Goal: Task Accomplishment & Management: Use online tool/utility

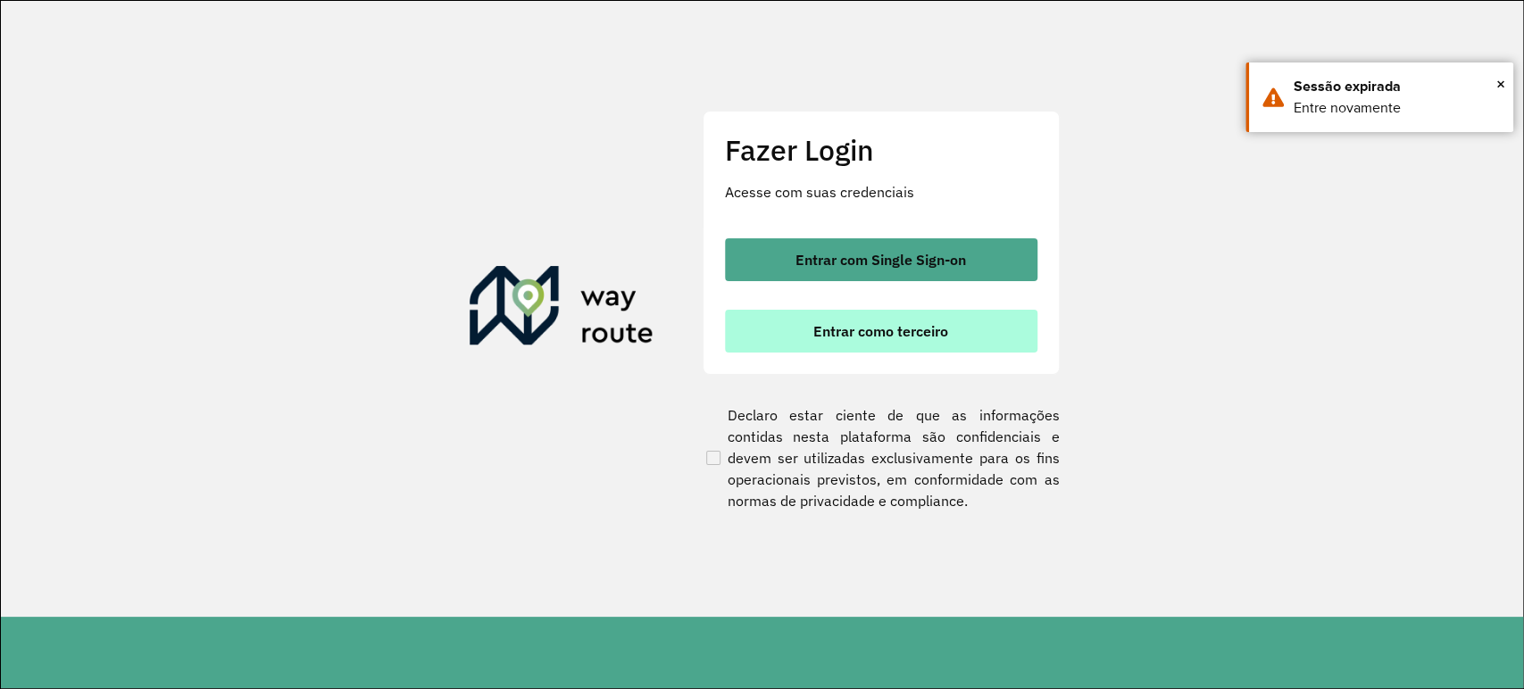
click at [777, 345] on button "Entrar como terceiro" at bounding box center [881, 331] width 312 height 43
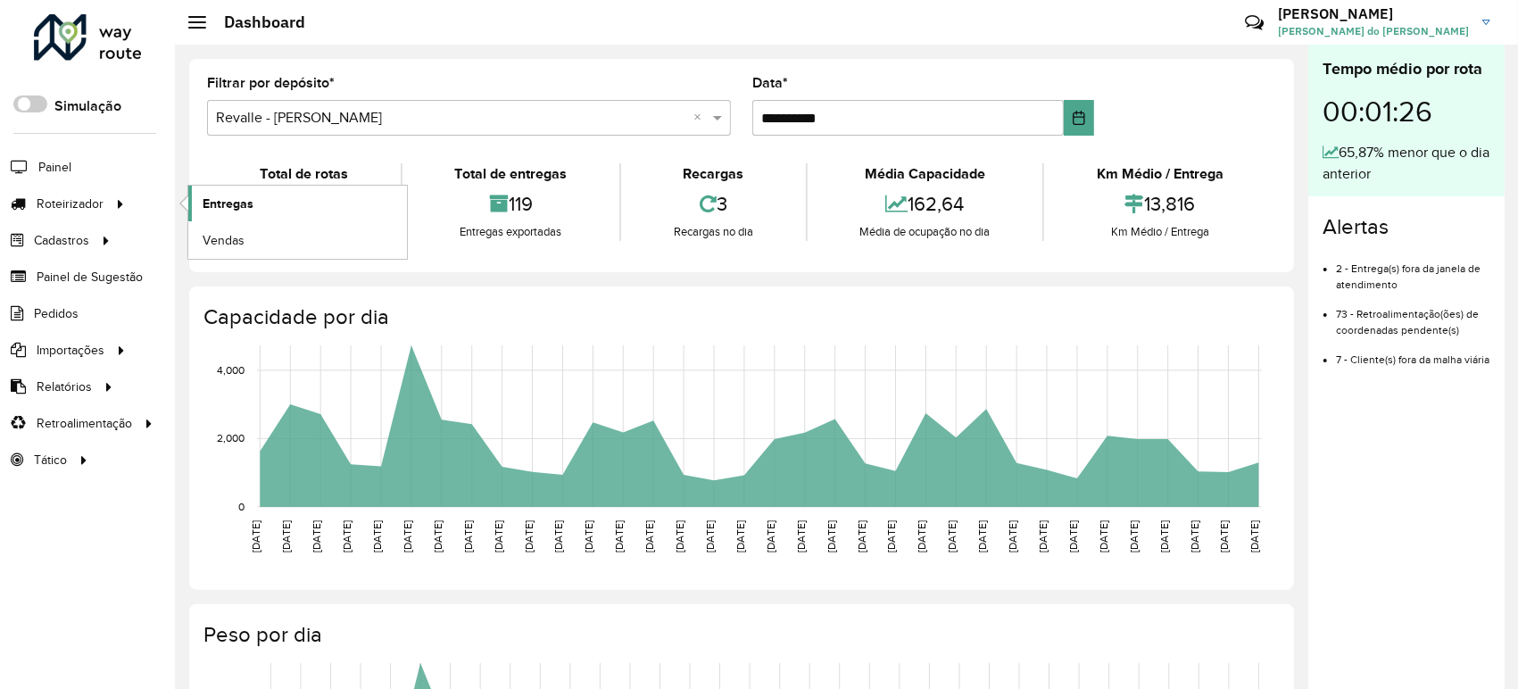
click at [264, 204] on link "Entregas" at bounding box center [297, 204] width 219 height 36
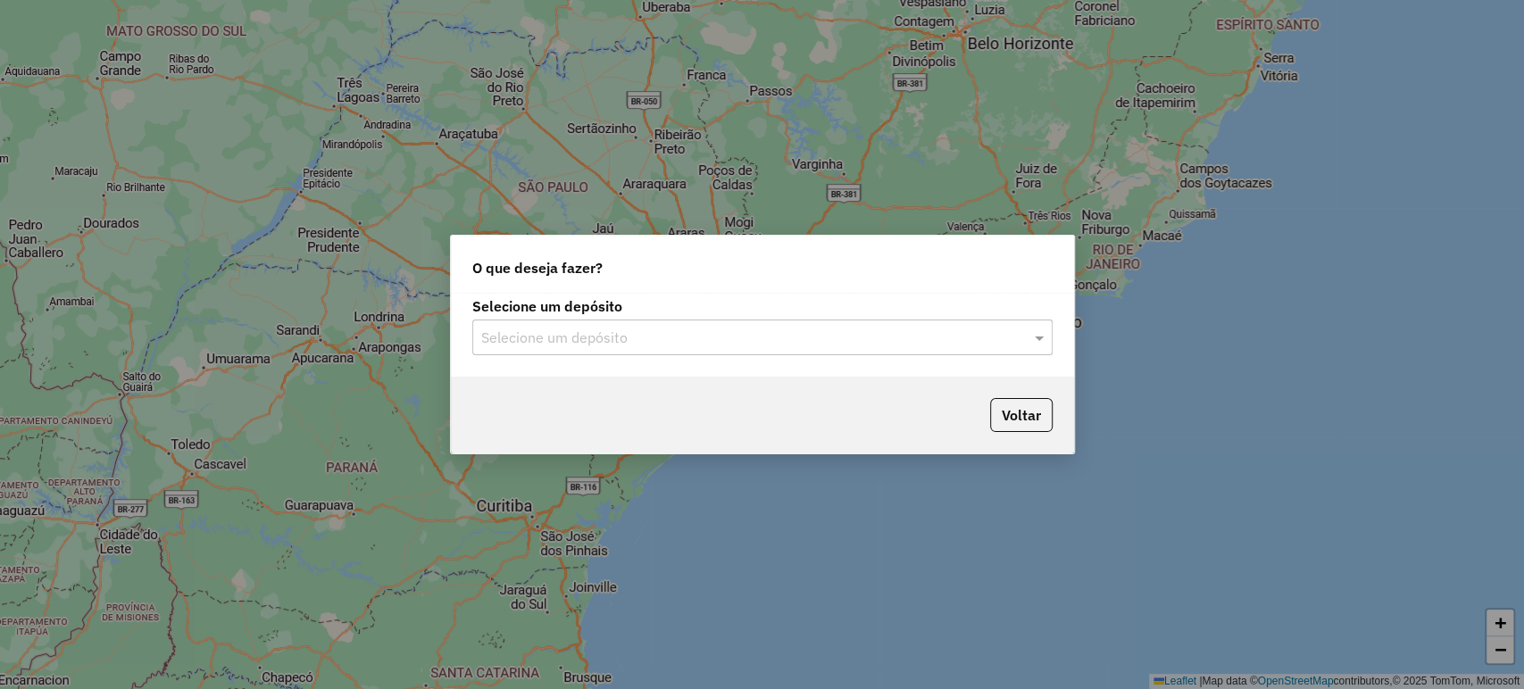
click at [828, 328] on input "text" at bounding box center [744, 338] width 527 height 21
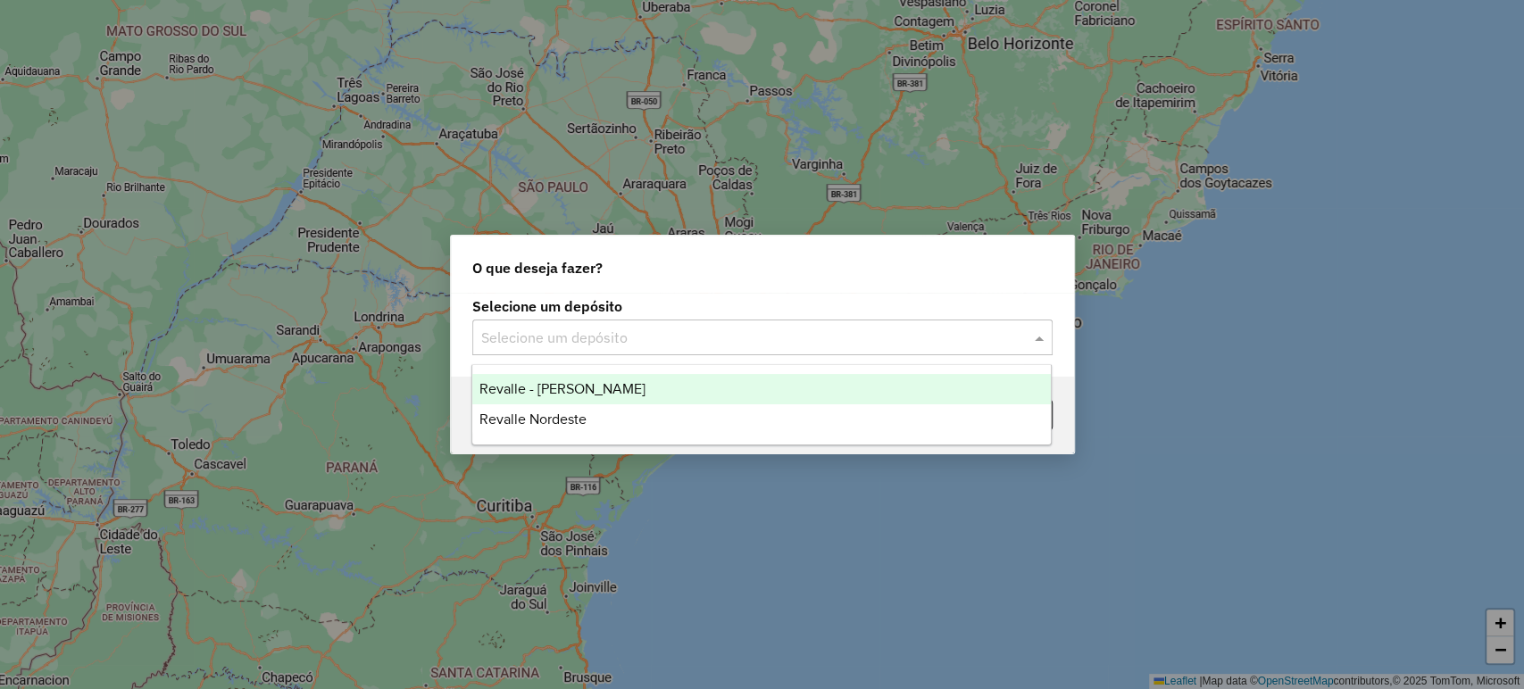
click at [571, 395] on span "Revalle - [PERSON_NAME]" at bounding box center [562, 388] width 166 height 15
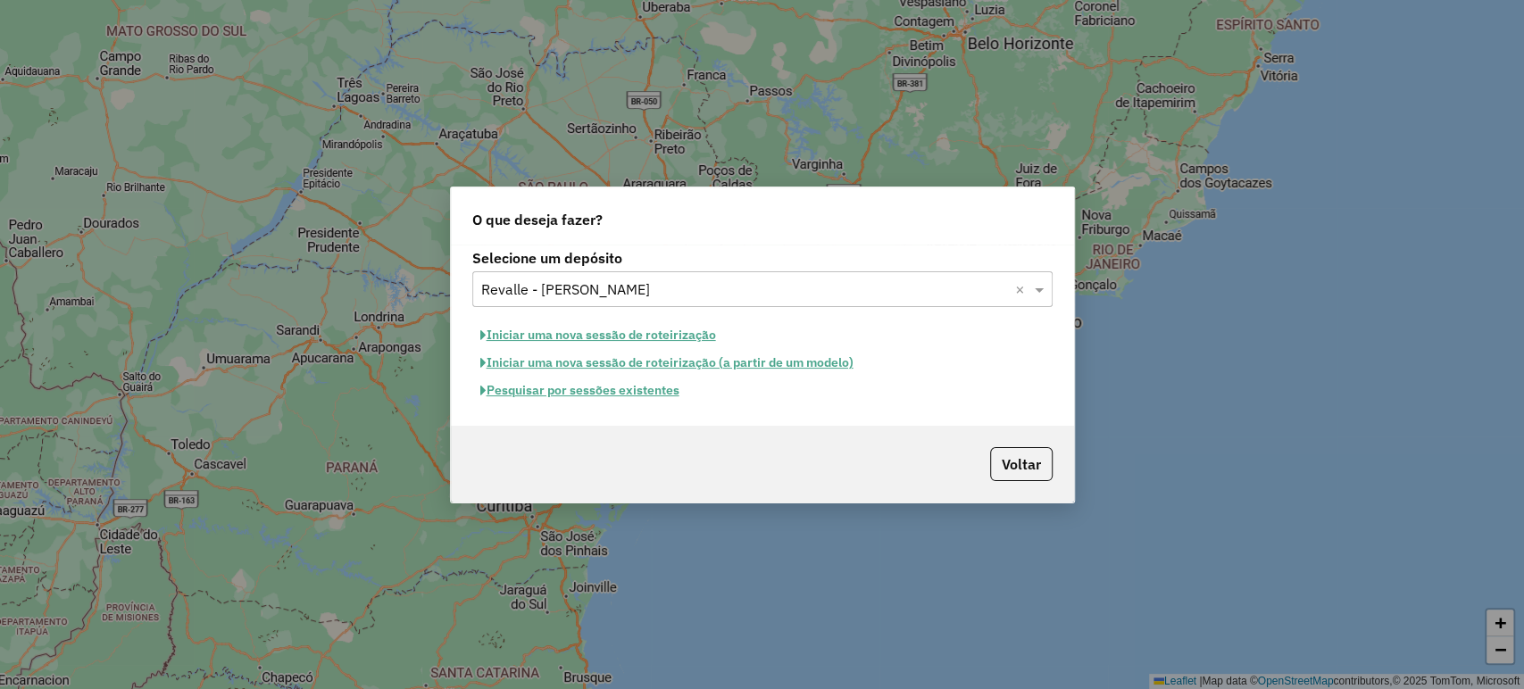
click at [660, 386] on button "Pesquisar por sessões existentes" at bounding box center [579, 391] width 215 height 28
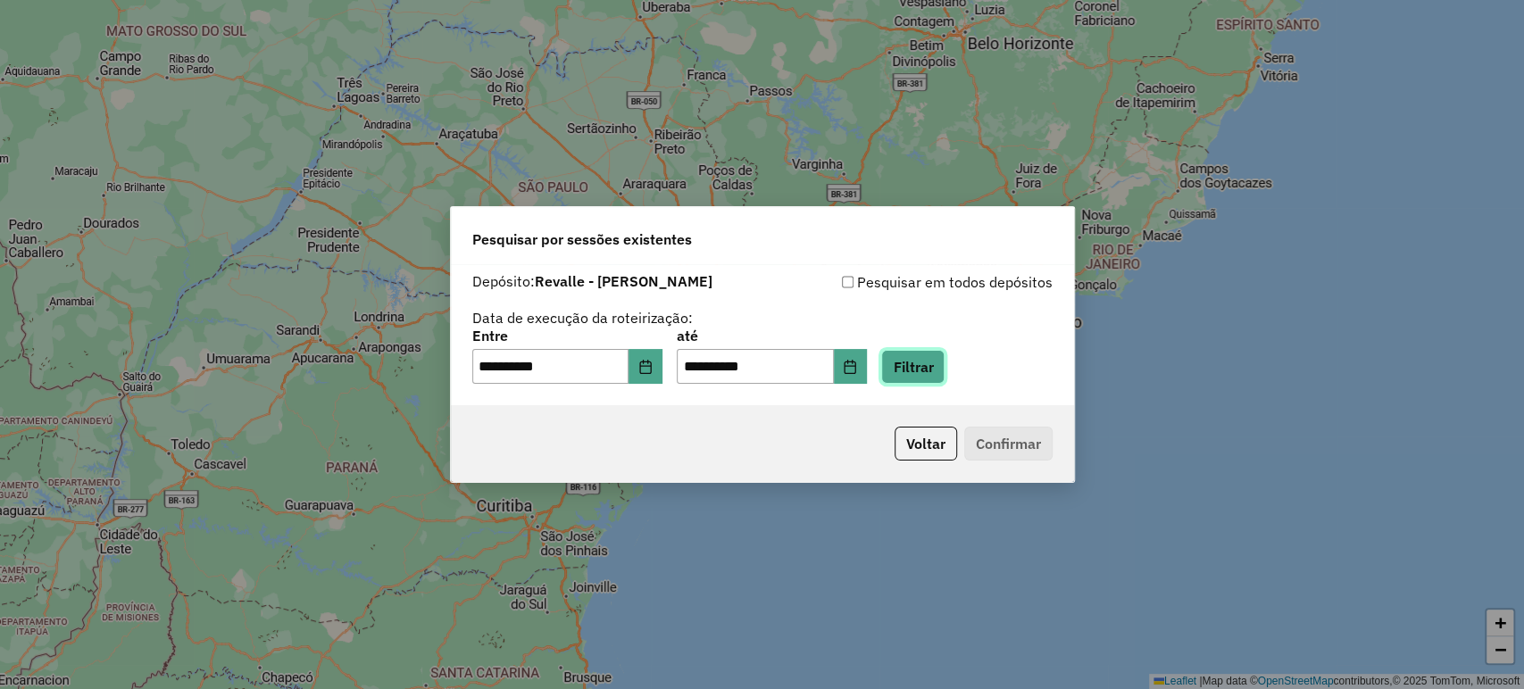
click at [929, 367] on button "Filtrar" at bounding box center [912, 367] width 63 height 34
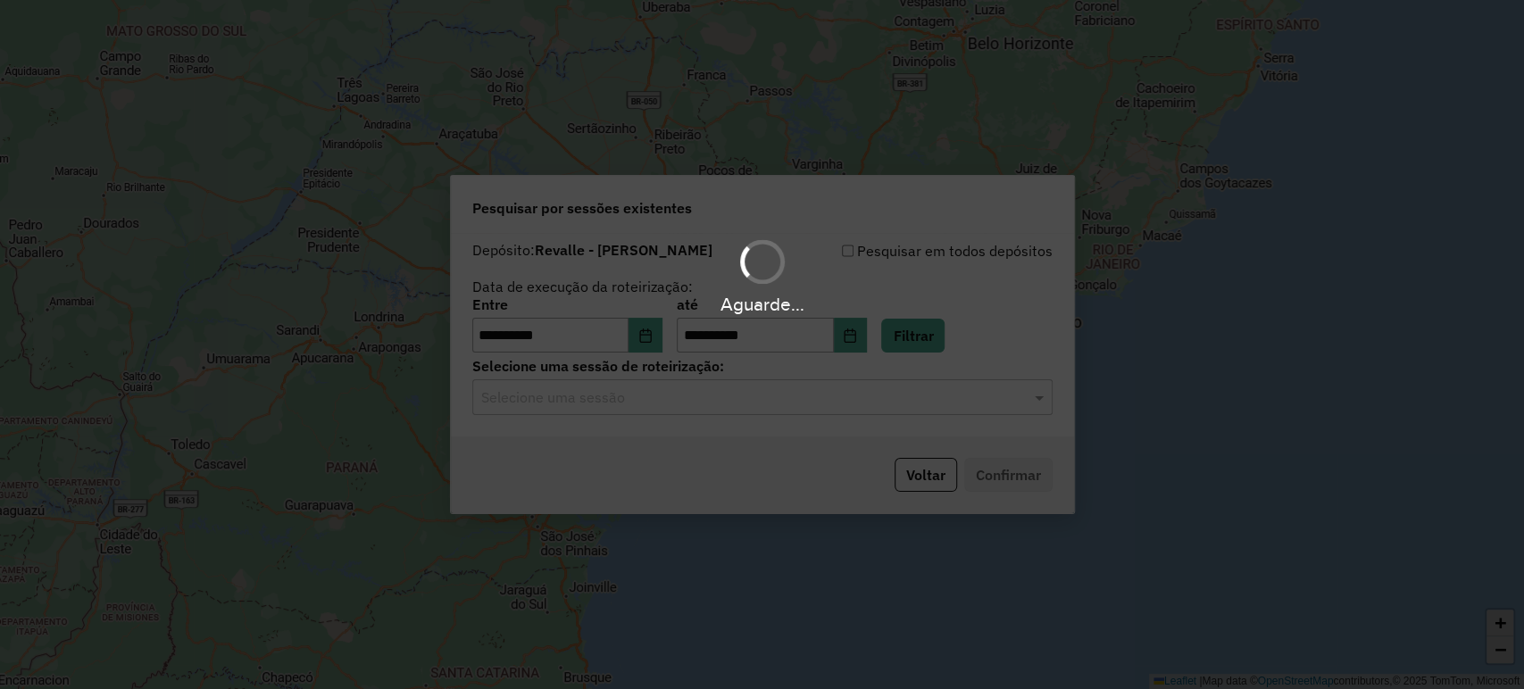
click at [824, 397] on hb-app "**********" at bounding box center [762, 344] width 1524 height 689
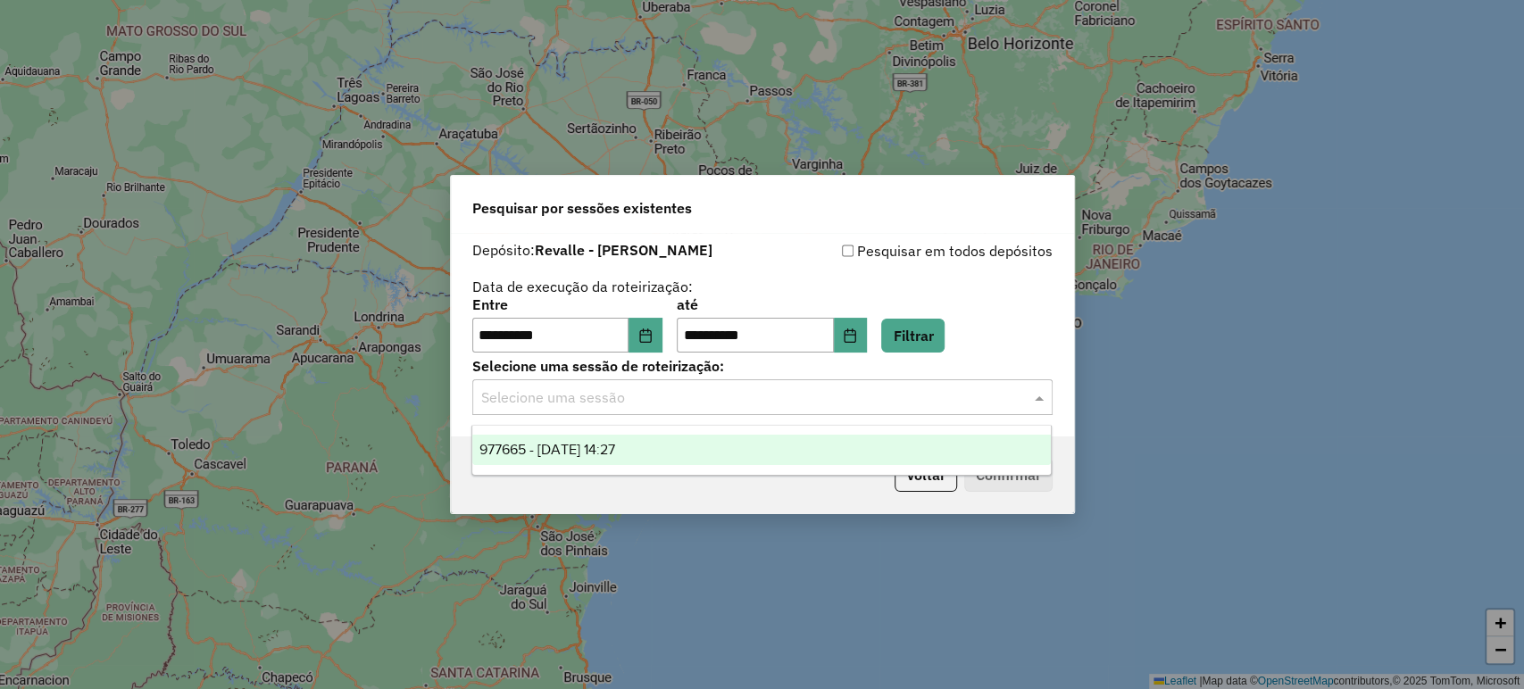
click at [749, 396] on input "text" at bounding box center [744, 397] width 527 height 21
click at [703, 434] on ng-dropdown-panel "977665 - [DATE] 14:27" at bounding box center [761, 450] width 580 height 51
drag, startPoint x: 710, startPoint y: 441, endPoint x: 836, endPoint y: 443, distance: 125.9
click at [712, 441] on div "977665 - [DATE] 14:27" at bounding box center [761, 450] width 578 height 30
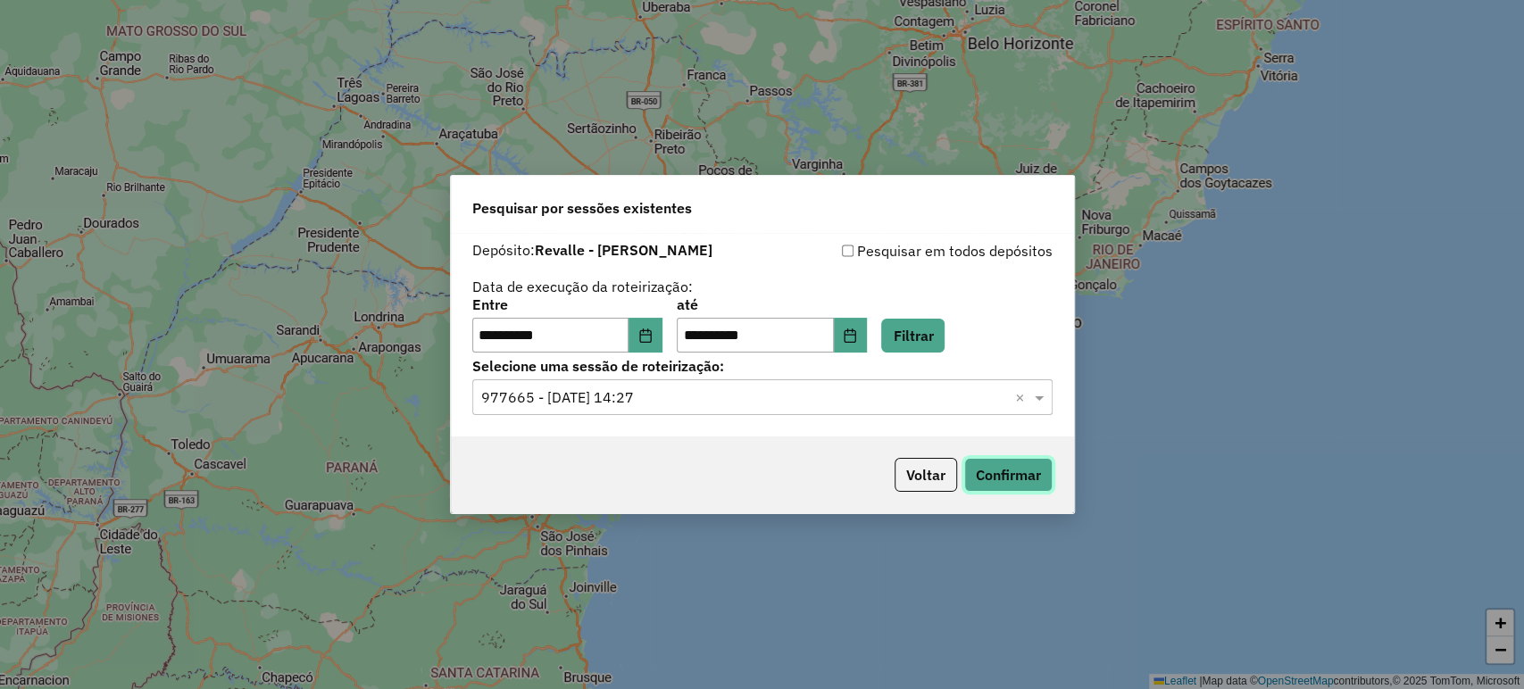
click at [1008, 462] on button "Confirmar" at bounding box center [1008, 475] width 88 height 34
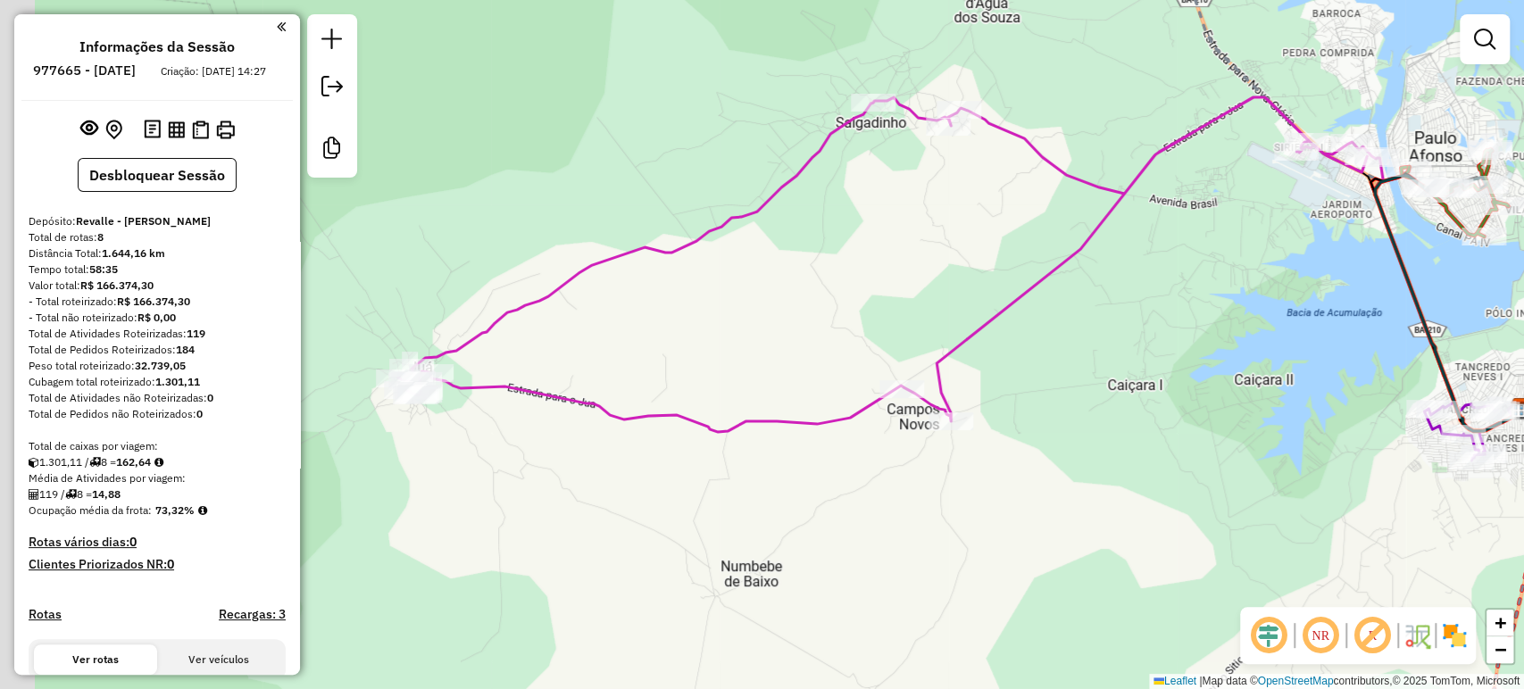
drag, startPoint x: 693, startPoint y: 295, endPoint x: 1130, endPoint y: 292, distance: 437.4
click at [1130, 292] on div "Janela de atendimento Grade de atendimento Capacidade Transportadoras Veículos …" at bounding box center [762, 344] width 1524 height 689
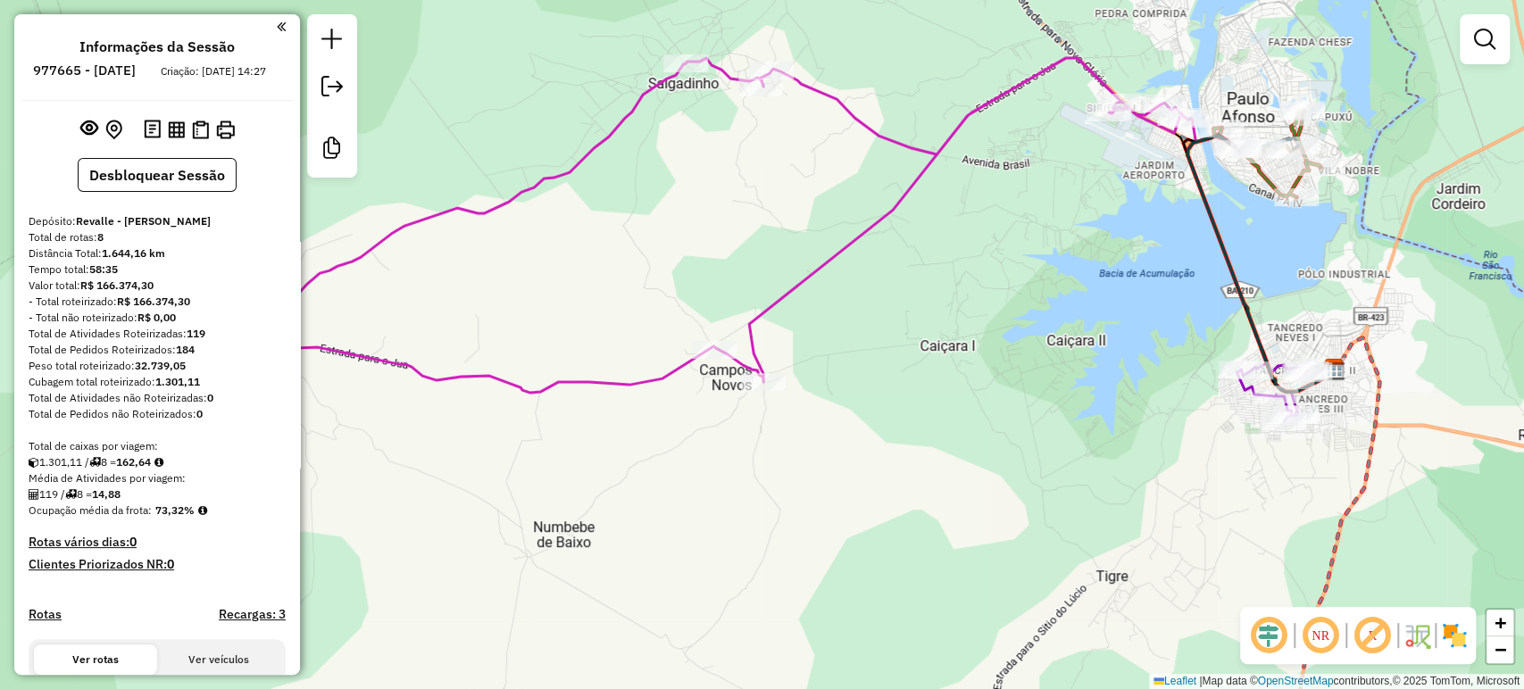
drag, startPoint x: 829, startPoint y: 272, endPoint x: 580, endPoint y: 231, distance: 252.4
click at [580, 231] on div "Janela de atendimento Grade de atendimento Capacidade Transportadoras Veículos …" at bounding box center [762, 344] width 1524 height 689
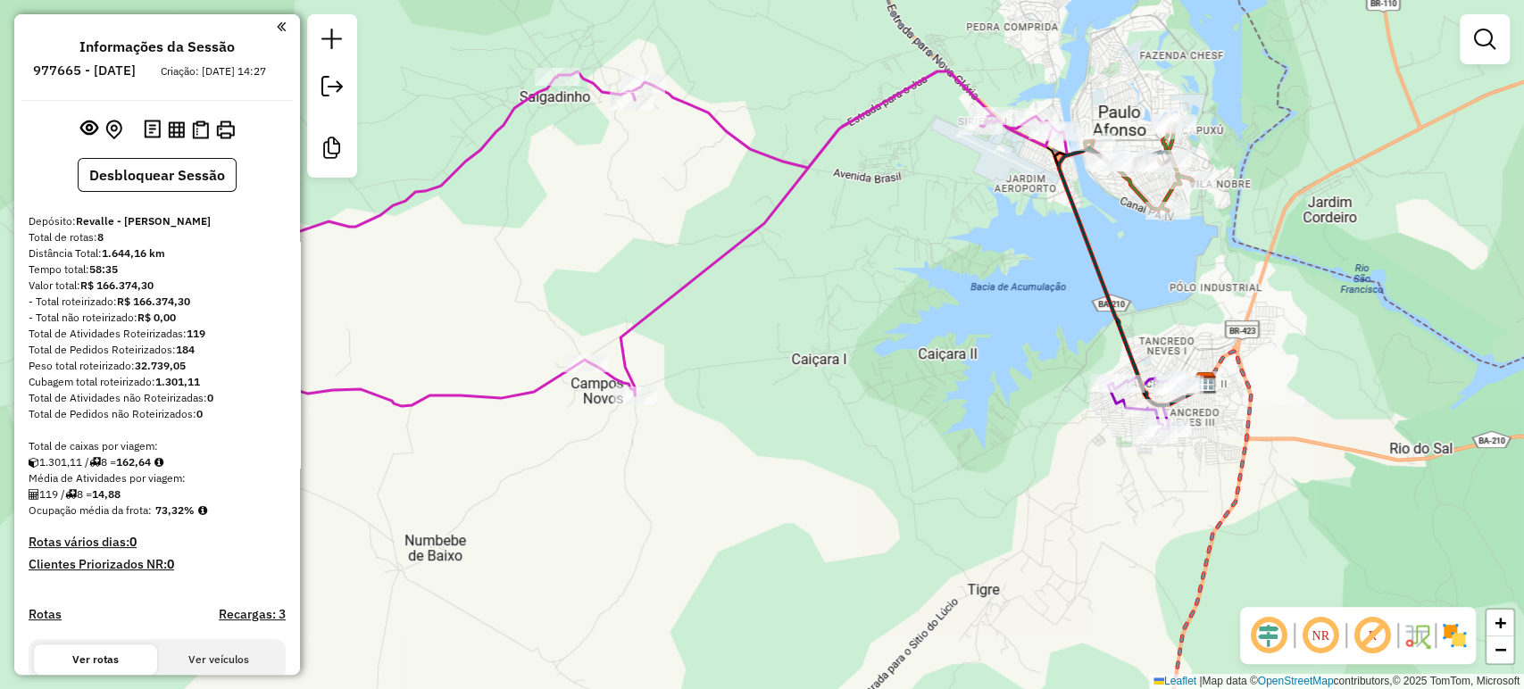
drag, startPoint x: 1100, startPoint y: 335, endPoint x: 1028, endPoint y: 350, distance: 73.0
click at [1028, 350] on div "Janela de atendimento Grade de atendimento Capacidade Transportadoras Veículos …" at bounding box center [762, 344] width 1524 height 689
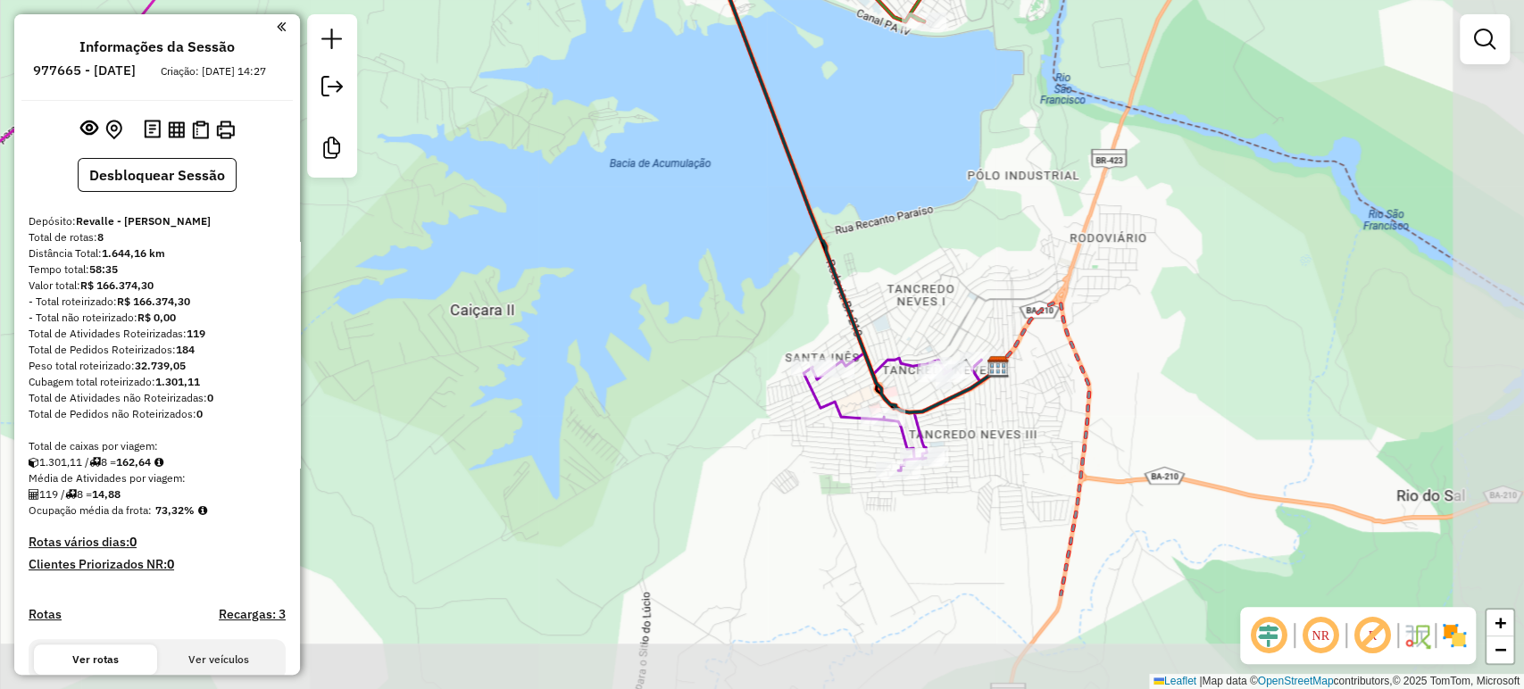
drag, startPoint x: 1160, startPoint y: 256, endPoint x: 892, endPoint y: 94, distance: 314.0
click at [892, 94] on div "Janela de atendimento Grade de atendimento Capacidade Transportadoras Veículos …" at bounding box center [762, 344] width 1524 height 689
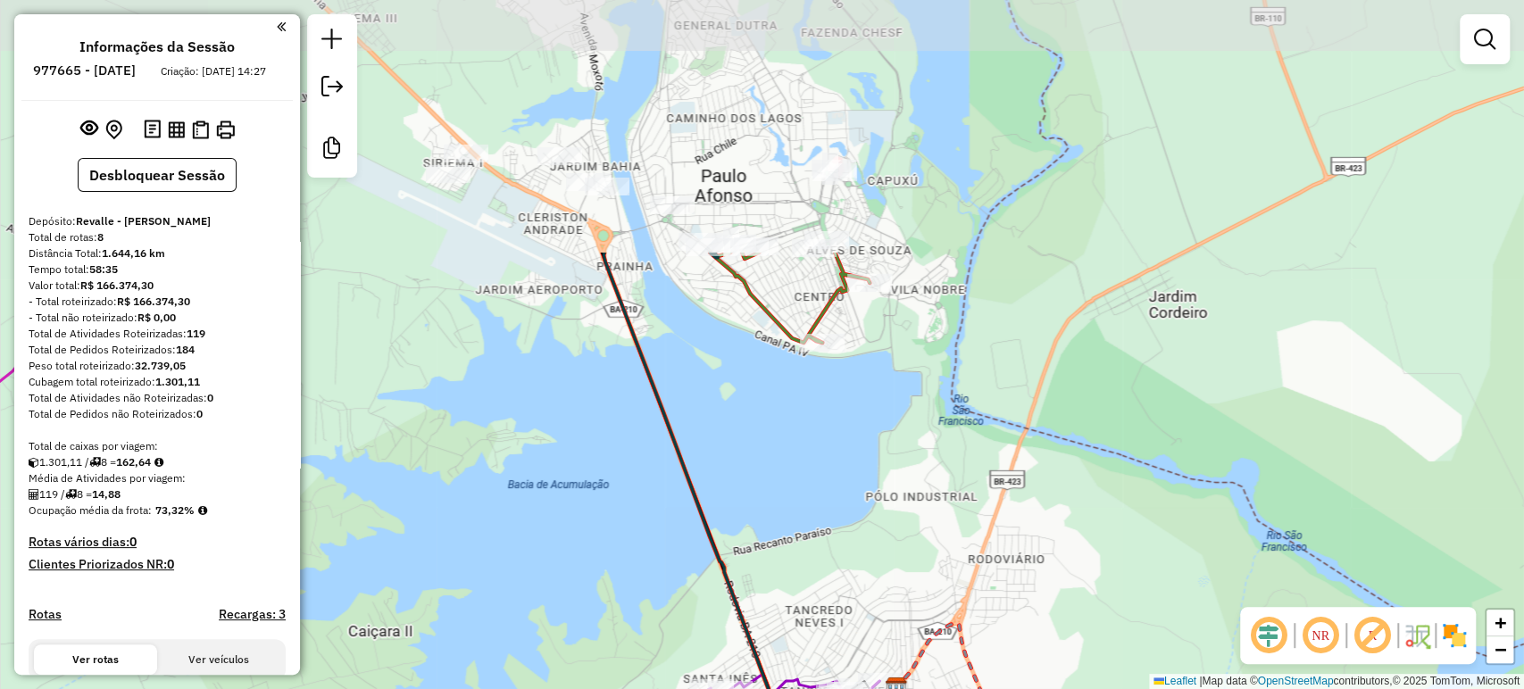
drag, startPoint x: 895, startPoint y: 139, endPoint x: 794, endPoint y: 461, distance: 337.1
click at [794, 461] on div "Janela de atendimento Grade de atendimento Capacidade Transportadoras Veículos …" at bounding box center [762, 344] width 1524 height 689
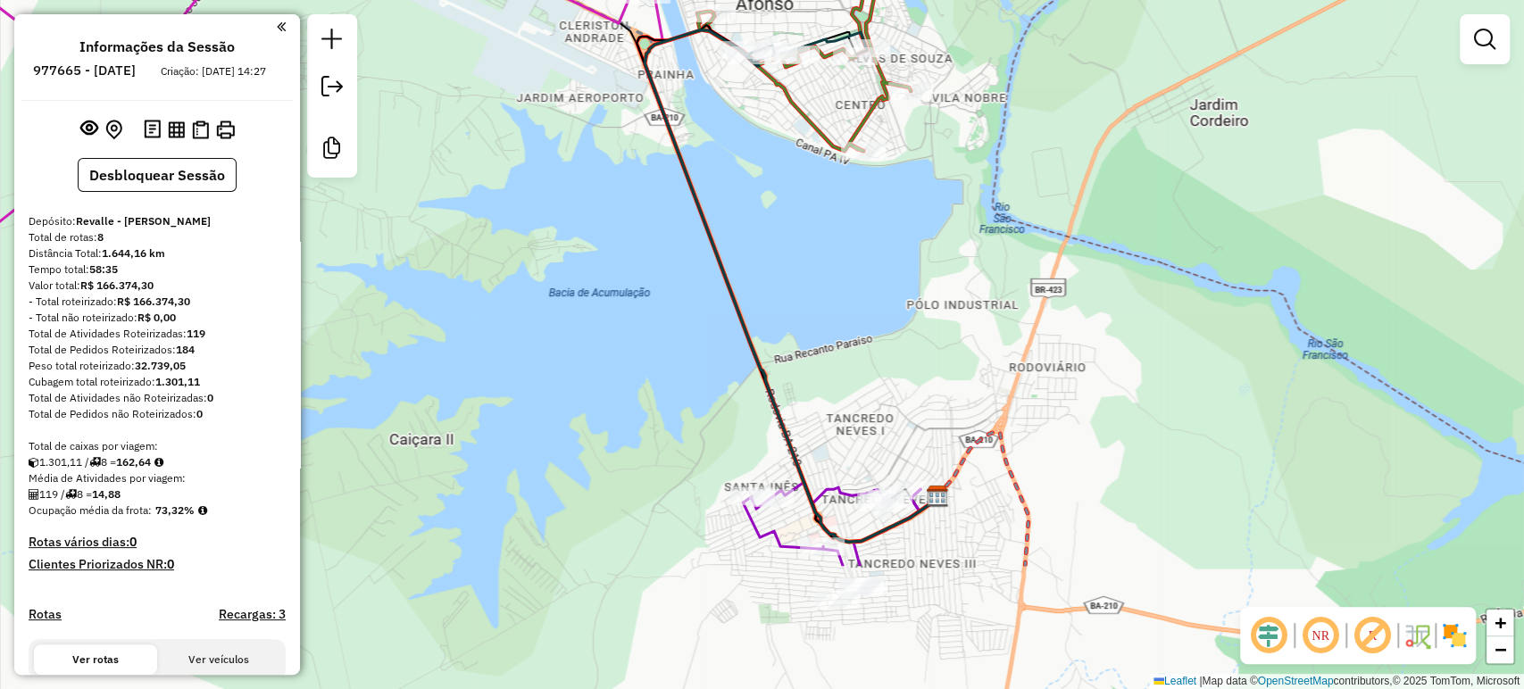
drag, startPoint x: 739, startPoint y: 376, endPoint x: 793, endPoint y: 146, distance: 235.6
click at [792, 147] on div "Janela de atendimento Grade de atendimento Capacidade Transportadoras Veículos …" at bounding box center [762, 344] width 1524 height 689
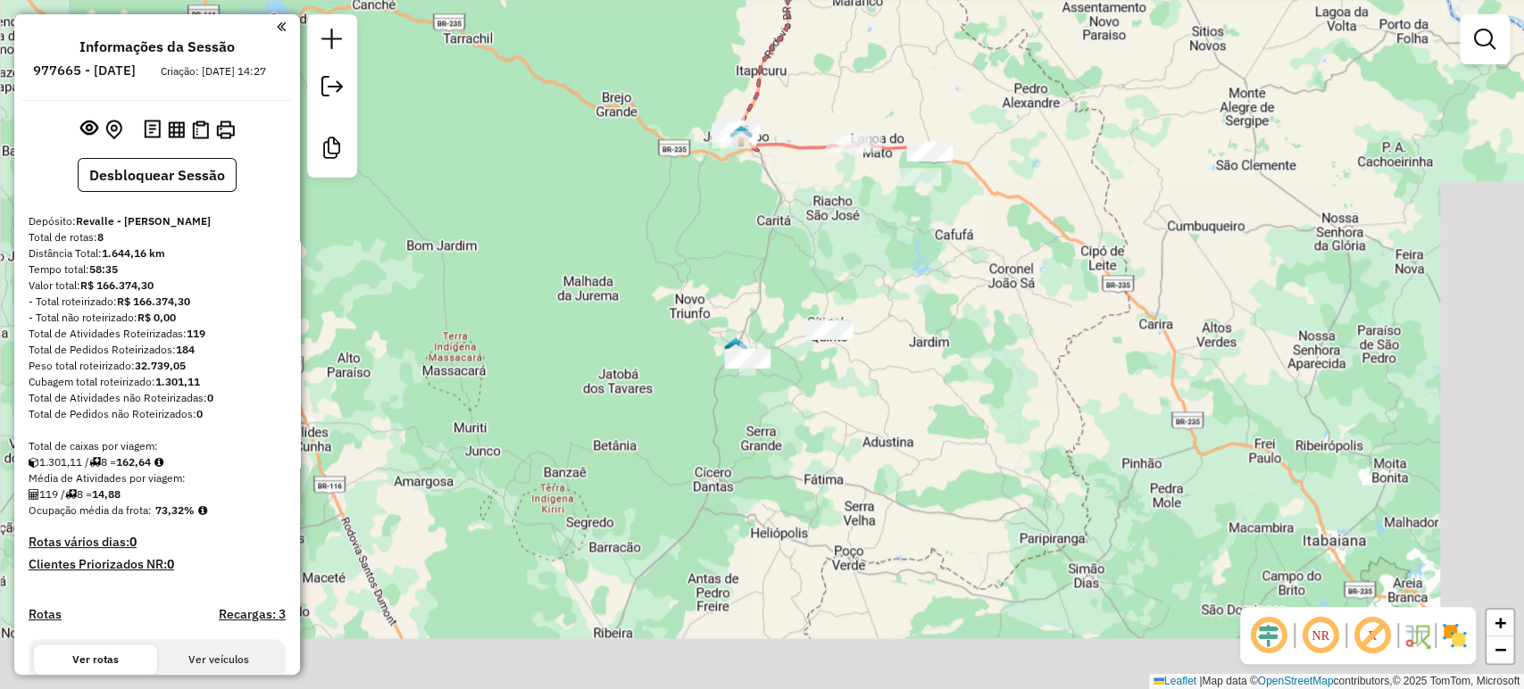
drag, startPoint x: 785, startPoint y: 496, endPoint x: 778, endPoint y: -110, distance: 606.1
click at [778, 0] on html "Aguarde... Pop-up bloqueado! Seu navegador bloqueou automáticamente a abertura …" at bounding box center [762, 344] width 1524 height 689
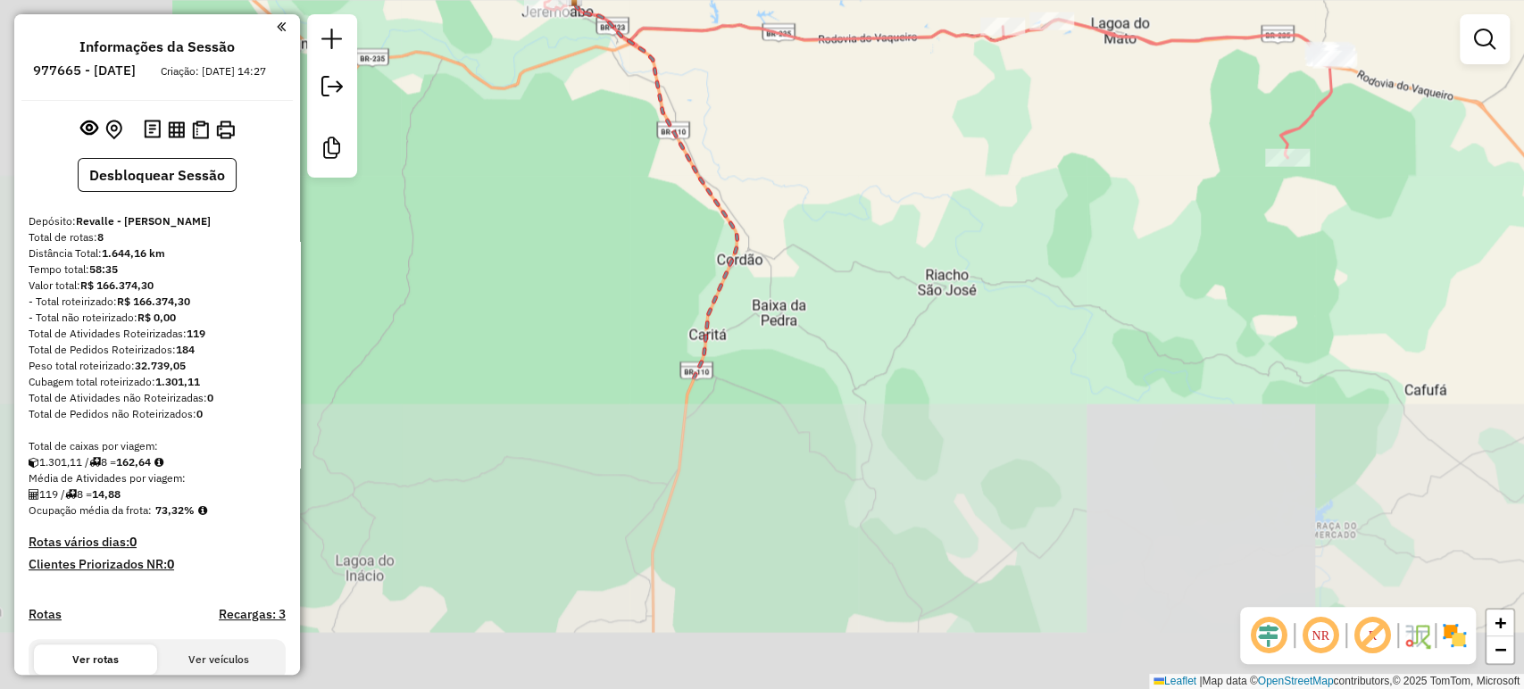
drag, startPoint x: 807, startPoint y: 574, endPoint x: 1000, endPoint y: 120, distance: 493.6
click at [993, 135] on div "Janela de atendimento Grade de atendimento Capacidade Transportadoras Veículos …" at bounding box center [762, 344] width 1524 height 689
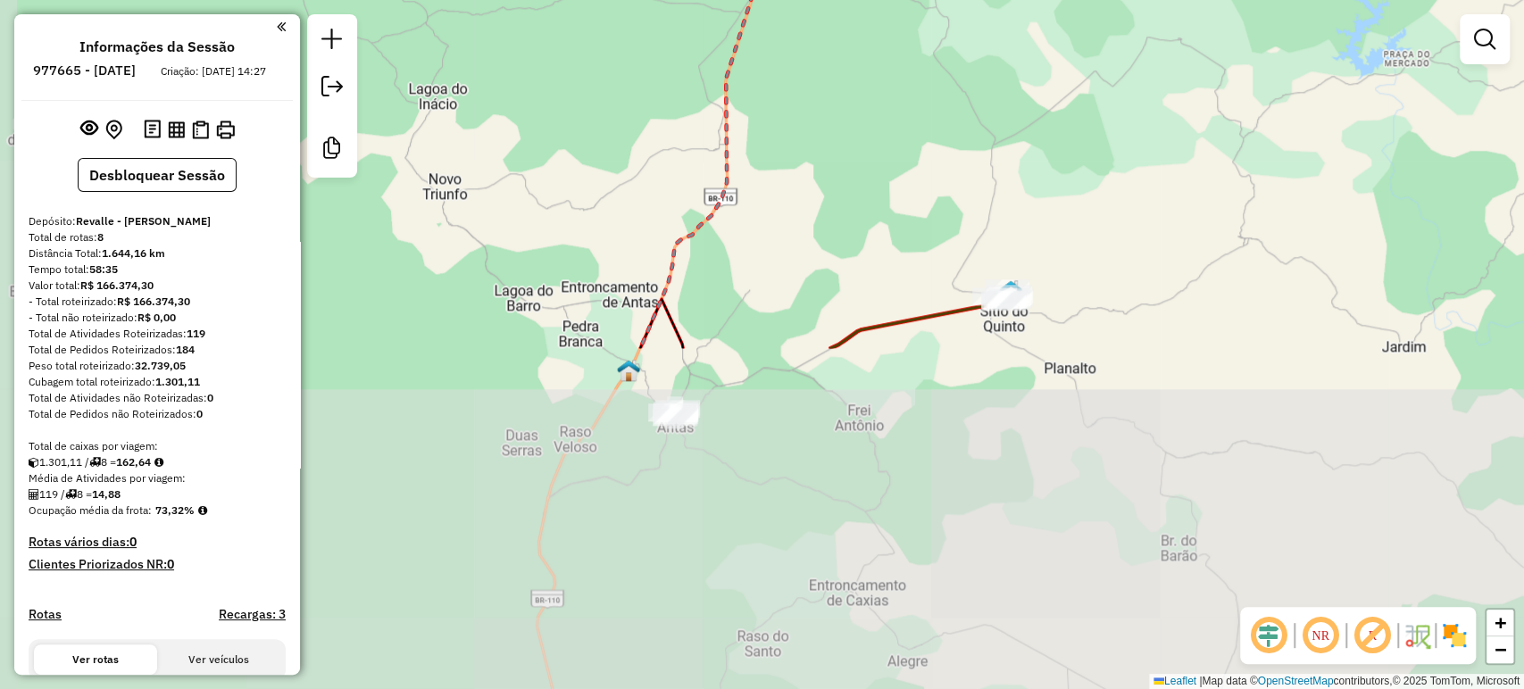
drag, startPoint x: 975, startPoint y: 380, endPoint x: 1046, endPoint y: -29, distance: 415.9
click at [1046, 0] on html "Aguarde... Pop-up bloqueado! Seu navegador bloqueou automáticamente a abertura …" at bounding box center [762, 344] width 1524 height 689
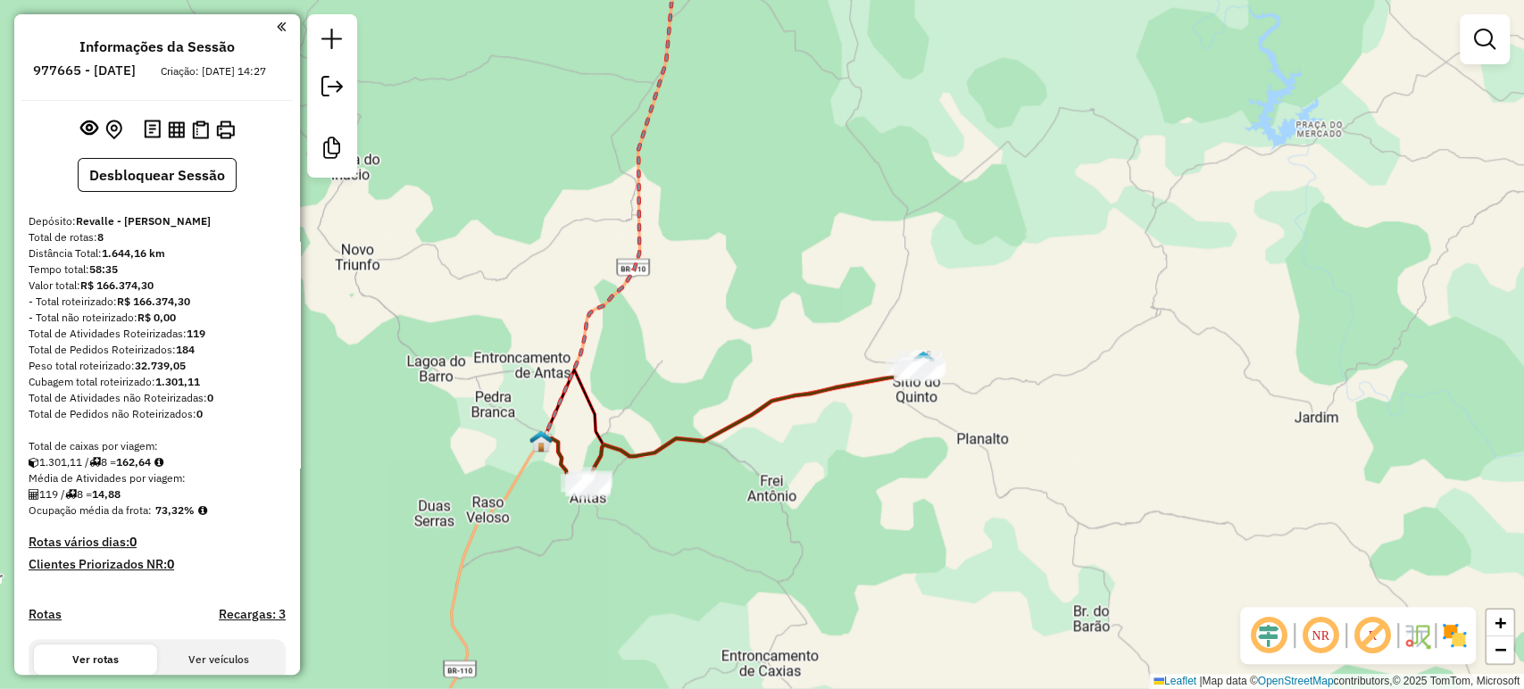
drag, startPoint x: 1034, startPoint y: 77, endPoint x: 973, endPoint y: 62, distance: 62.4
click at [973, 62] on div "Janela de atendimento Grade de atendimento Capacidade Transportadoras Veículos …" at bounding box center [762, 344] width 1524 height 689
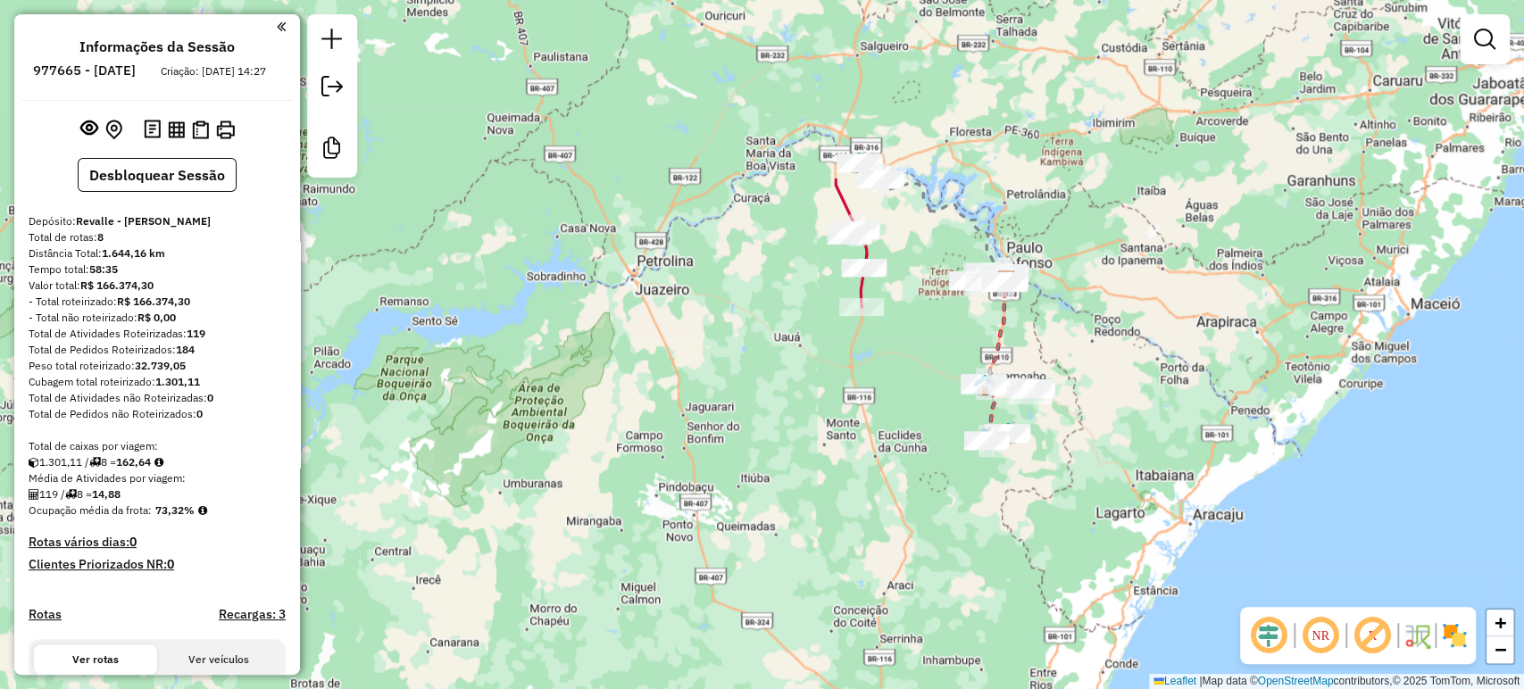
drag, startPoint x: 895, startPoint y: 168, endPoint x: 964, endPoint y: 427, distance: 267.8
click at [964, 427] on div "Janela de atendimento Grade de atendimento Capacidade Transportadoras Veículos …" at bounding box center [762, 344] width 1524 height 689
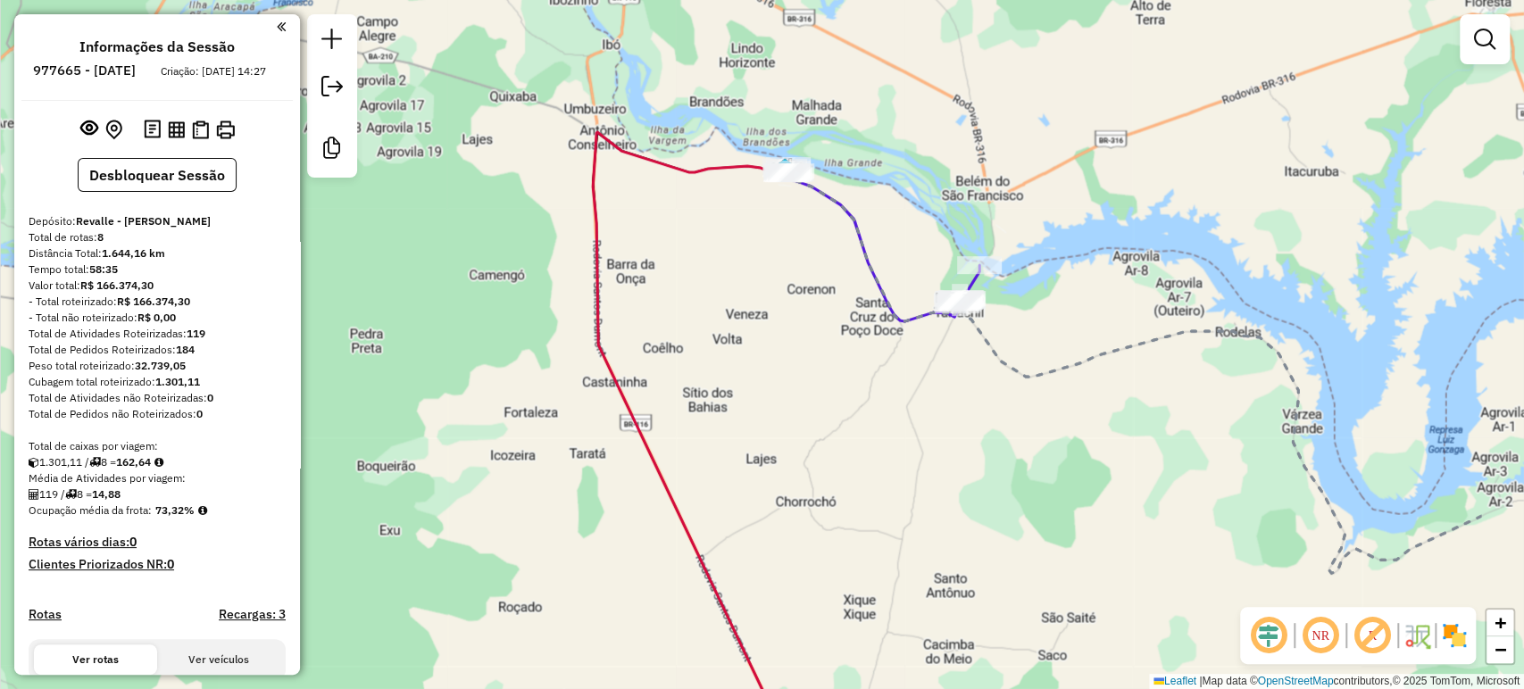
drag, startPoint x: 1088, startPoint y: 407, endPoint x: 889, endPoint y: 343, distance: 209.2
click at [891, 351] on div "Rota 4 - Placa RCP0A43 9903 - MERCADINHO DO KAIQUE Janela de atendimento Grade …" at bounding box center [762, 344] width 1524 height 689
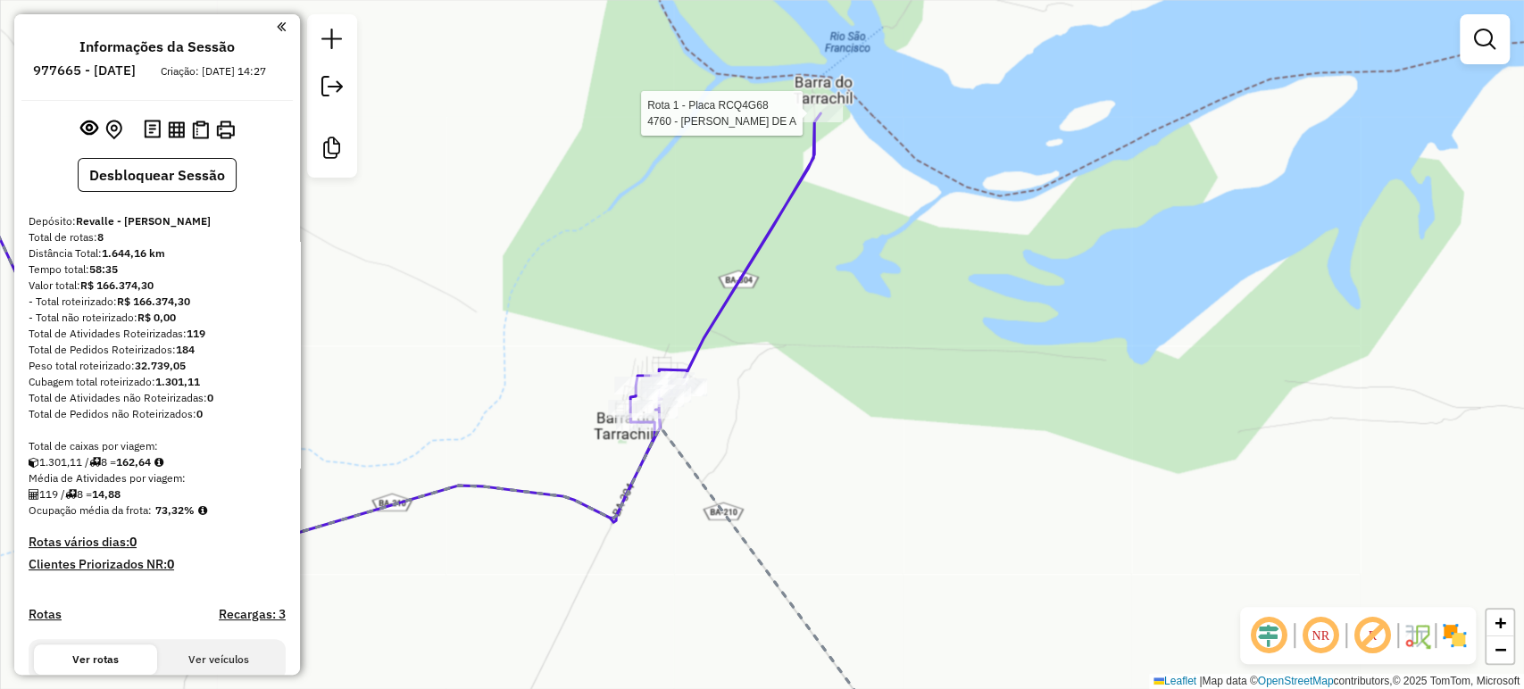
select select "**********"
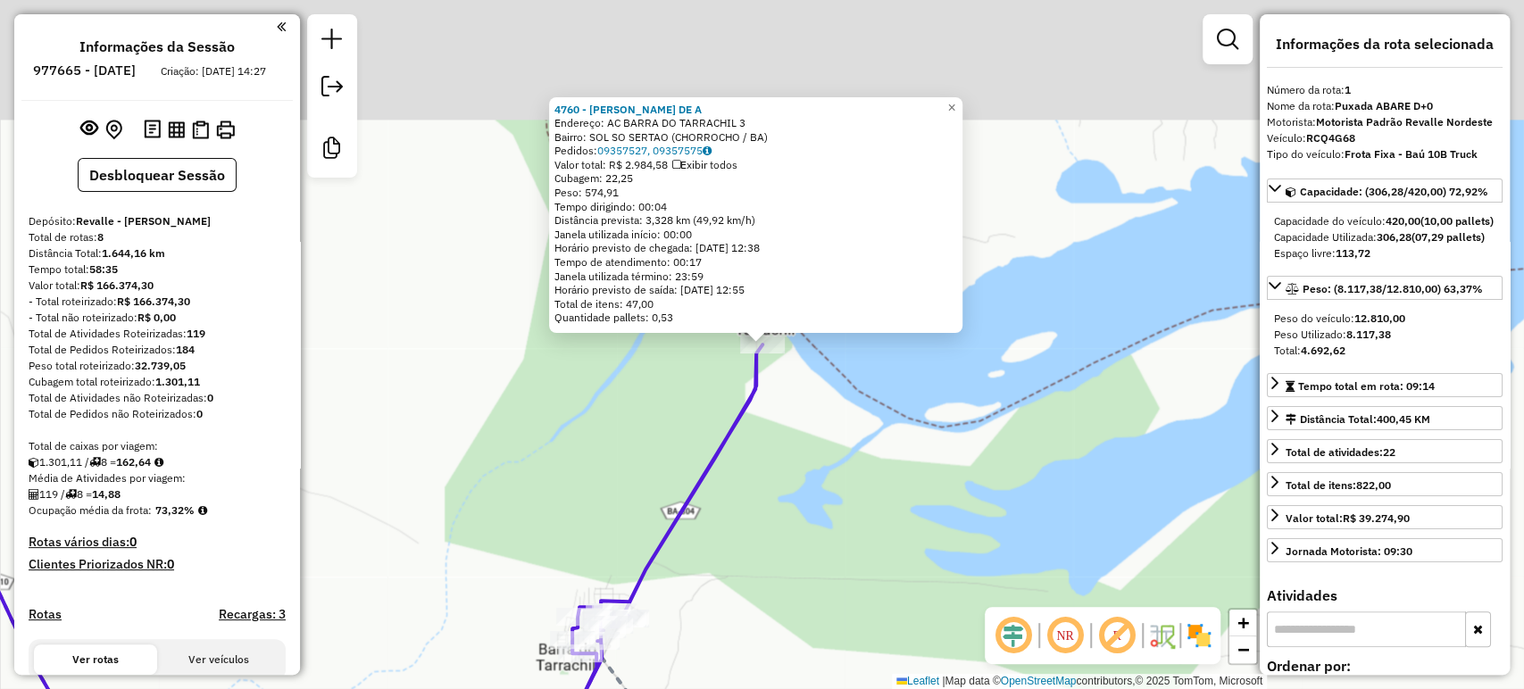
scroll to position [680, 0]
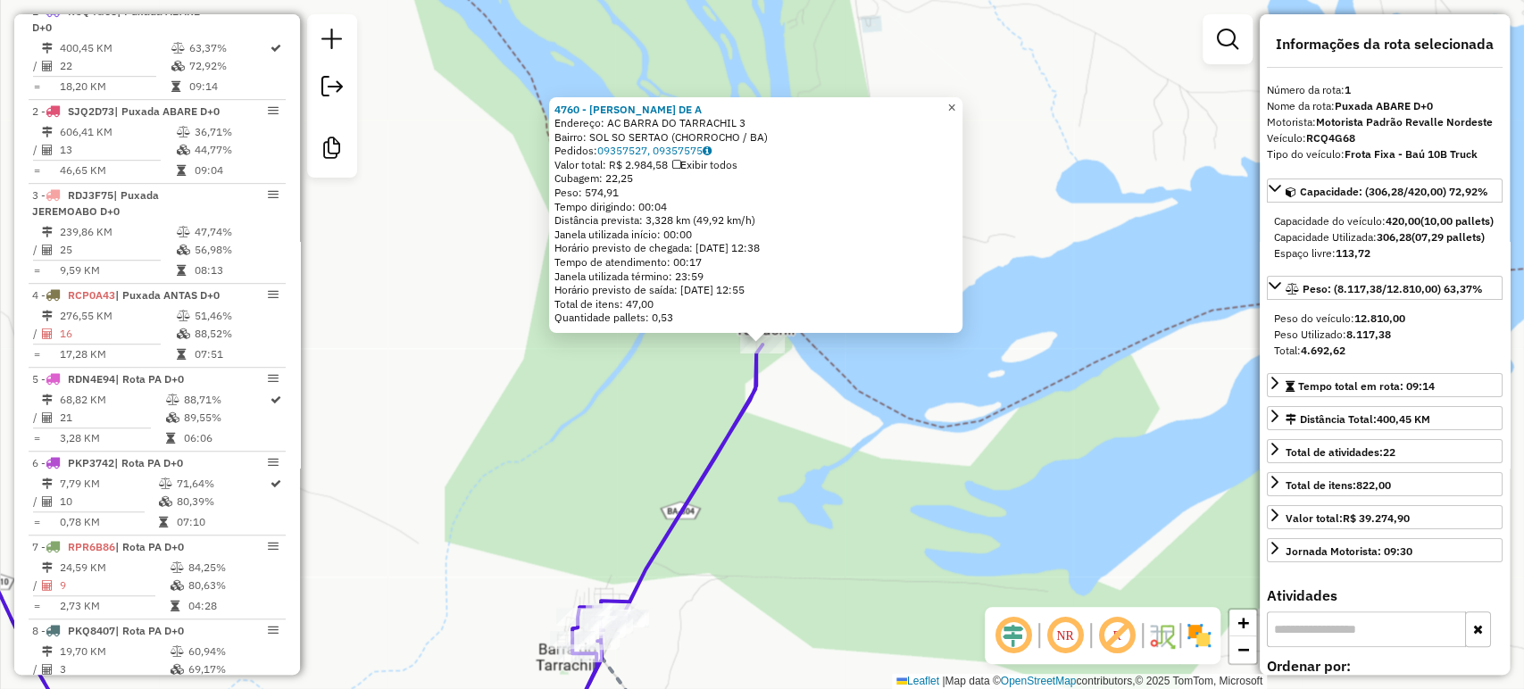
click at [955, 106] on span "×" at bounding box center [951, 107] width 8 height 15
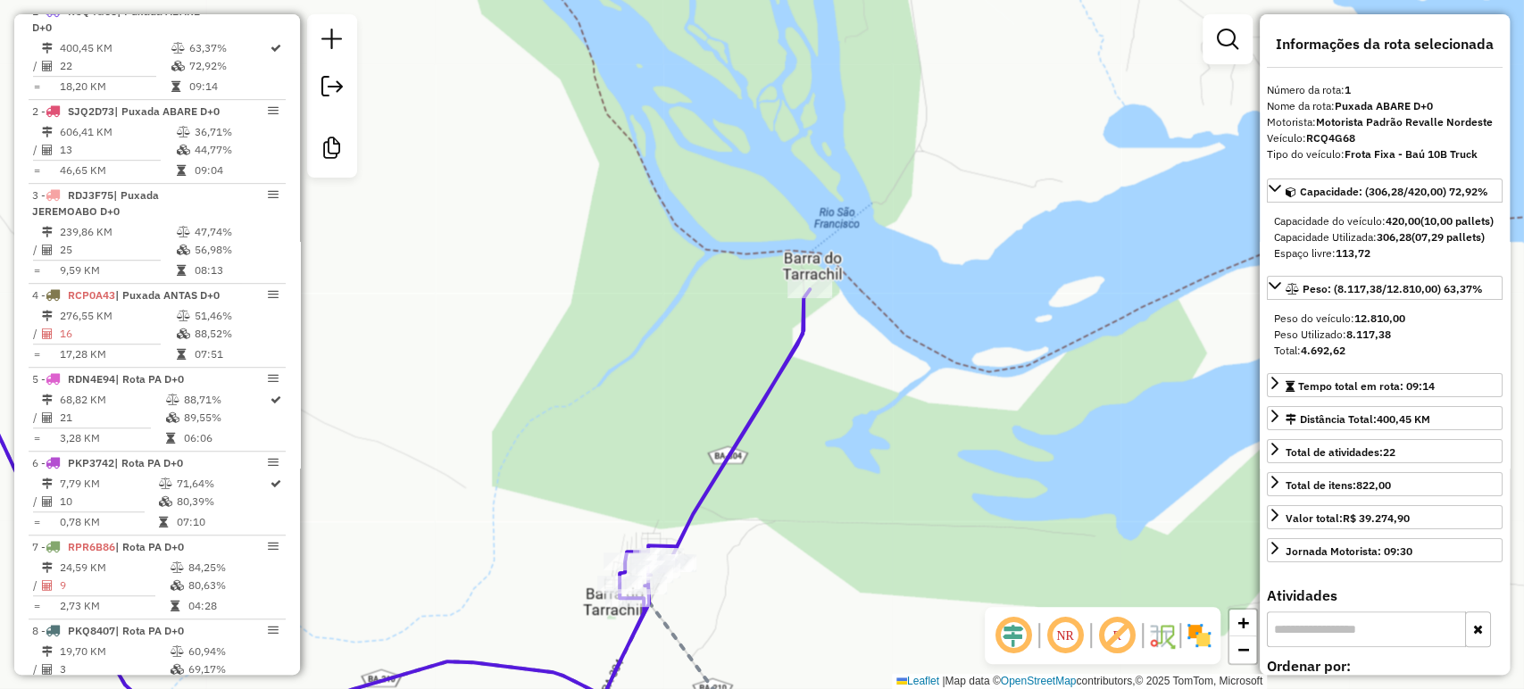
drag, startPoint x: 840, startPoint y: 456, endPoint x: 886, endPoint y: 401, distance: 72.2
click at [886, 401] on div "Janela de atendimento Grade de atendimento Capacidade Transportadoras Veículos …" at bounding box center [762, 344] width 1524 height 689
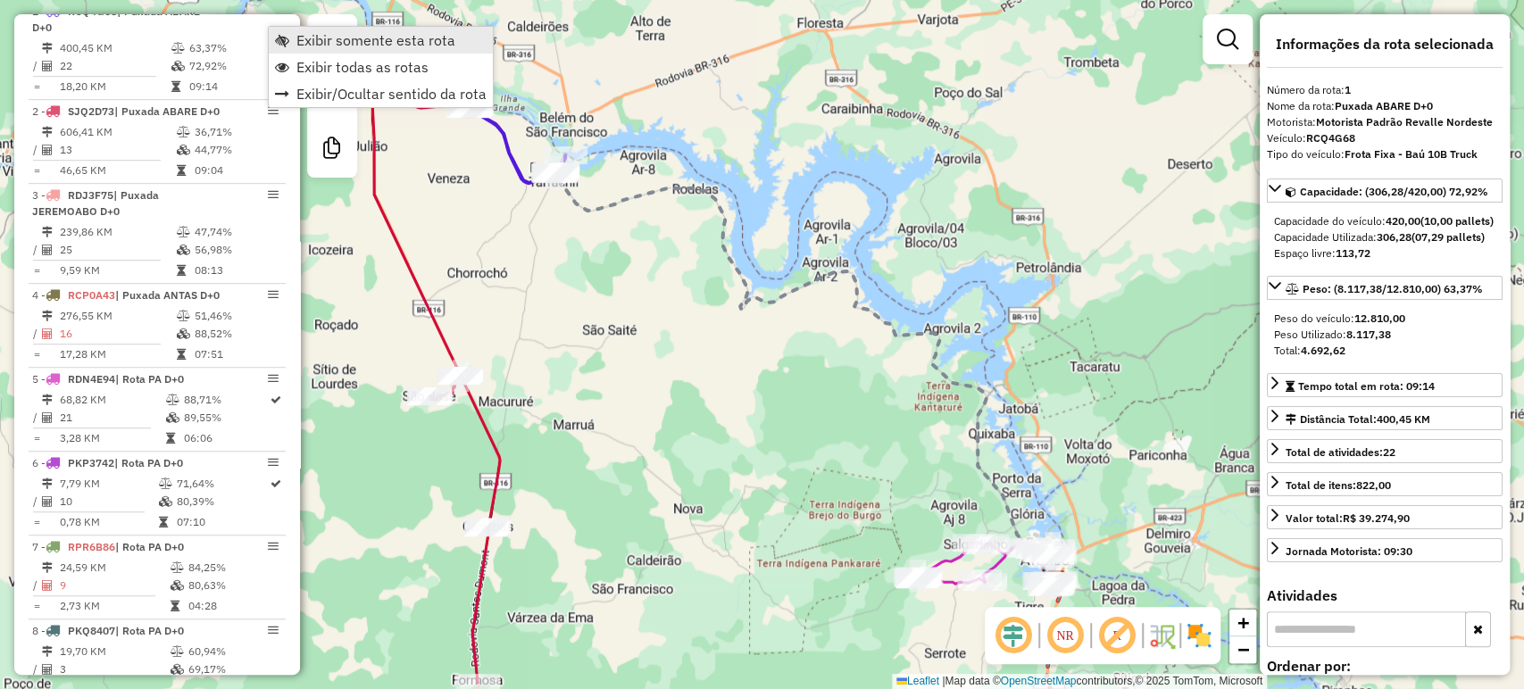
click at [307, 40] on span "Exibir somente esta rota" at bounding box center [375, 40] width 159 height 14
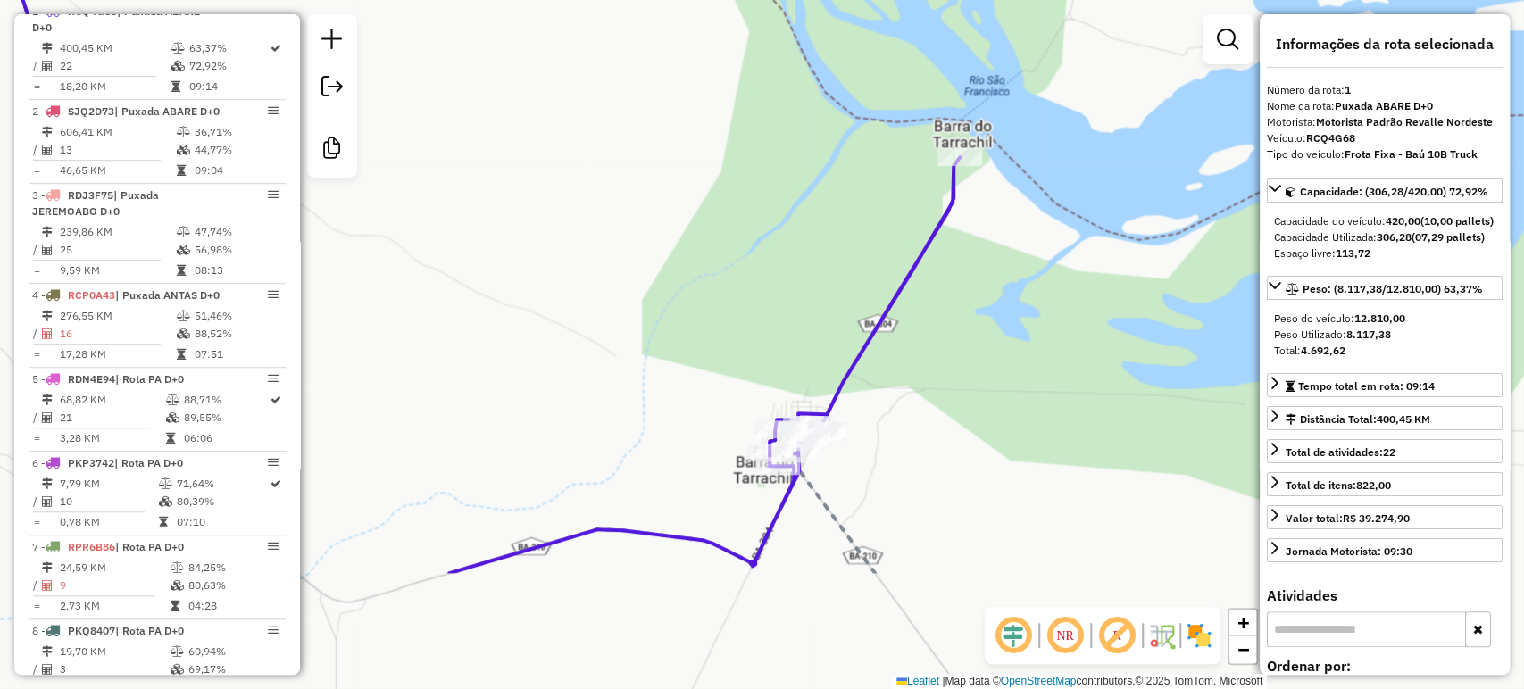
drag, startPoint x: 822, startPoint y: 498, endPoint x: 841, endPoint y: 313, distance: 185.7
click at [841, 313] on div "Janela de atendimento Grade de atendimento Capacidade Transportadoras Veículos …" at bounding box center [762, 344] width 1524 height 689
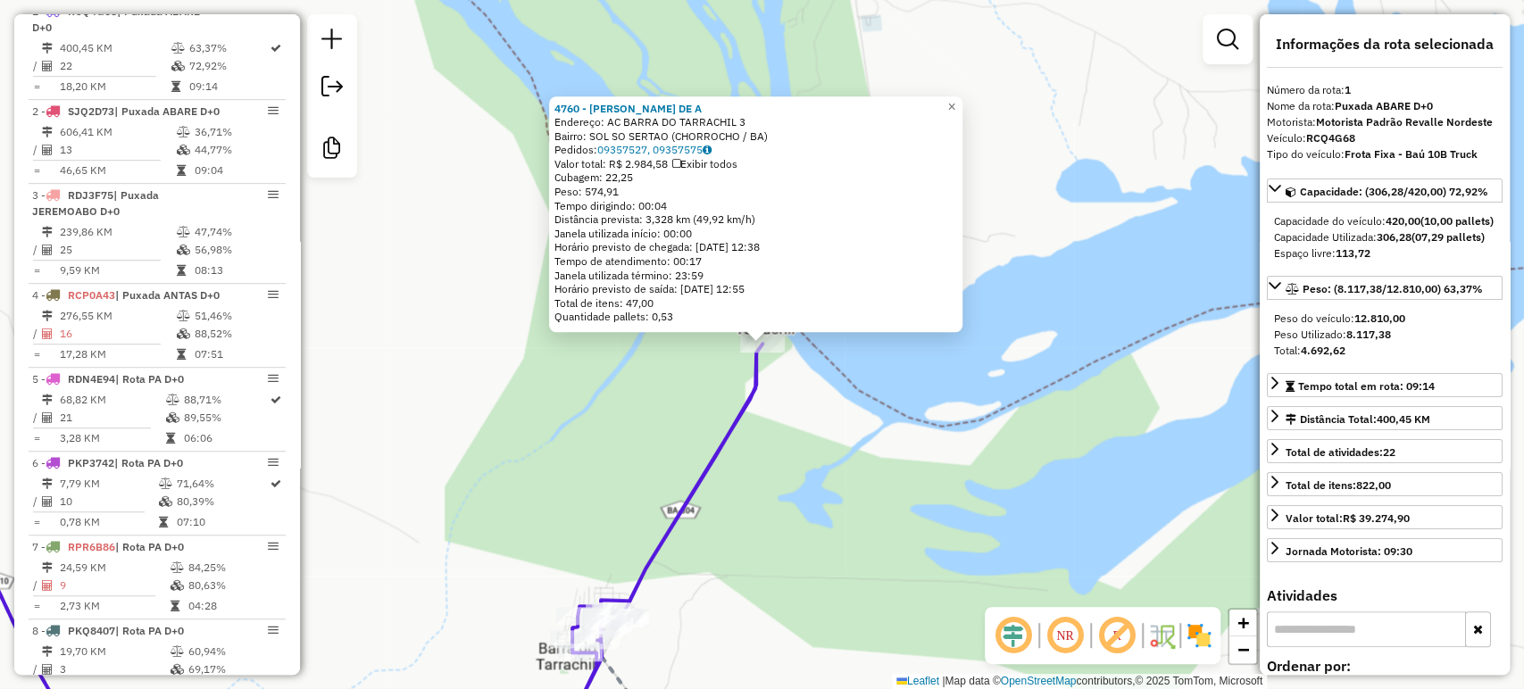
click at [757, 366] on icon at bounding box center [304, 506] width 915 height 504
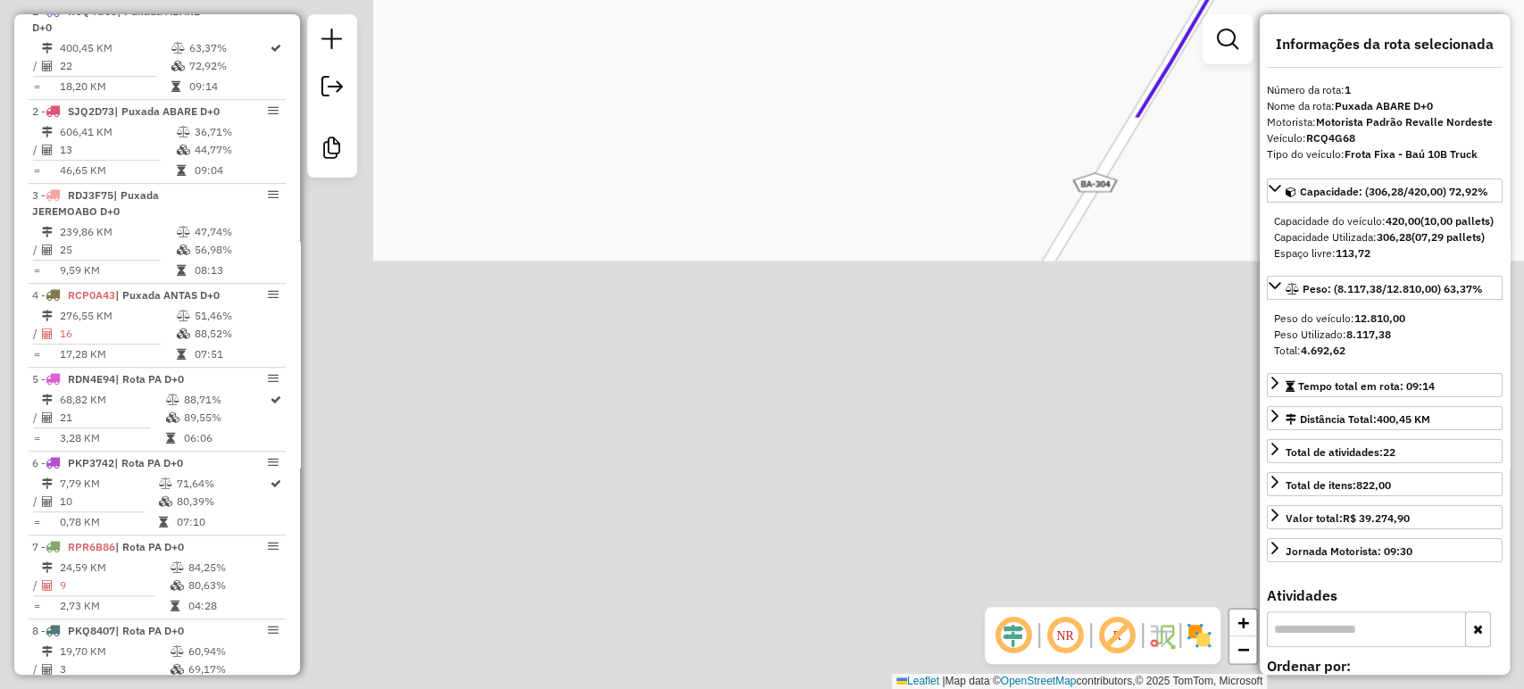
drag, startPoint x: 582, startPoint y: 520, endPoint x: 1107, endPoint y: -121, distance: 828.4
click at [1107, 0] on html "Aguarde... Pop-up bloqueado! Seu navegador bloqueou automáticamente a abertura …" at bounding box center [762, 344] width 1524 height 689
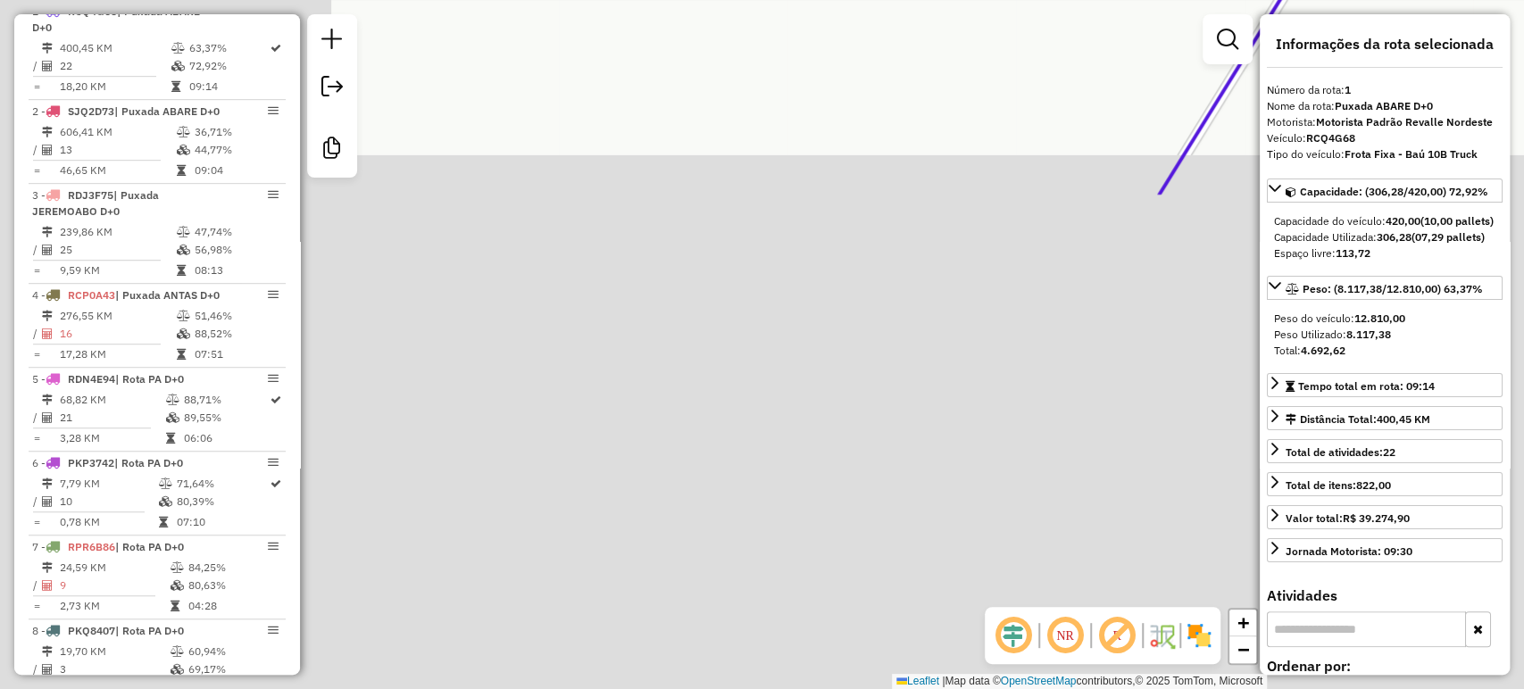
drag, startPoint x: 707, startPoint y: 443, endPoint x: 1123, endPoint y: -120, distance: 699.5
click at [1123, 0] on html "Aguarde... Pop-up bloqueado! Seu navegador bloqueou automáticamente a abertura …" at bounding box center [762, 344] width 1524 height 689
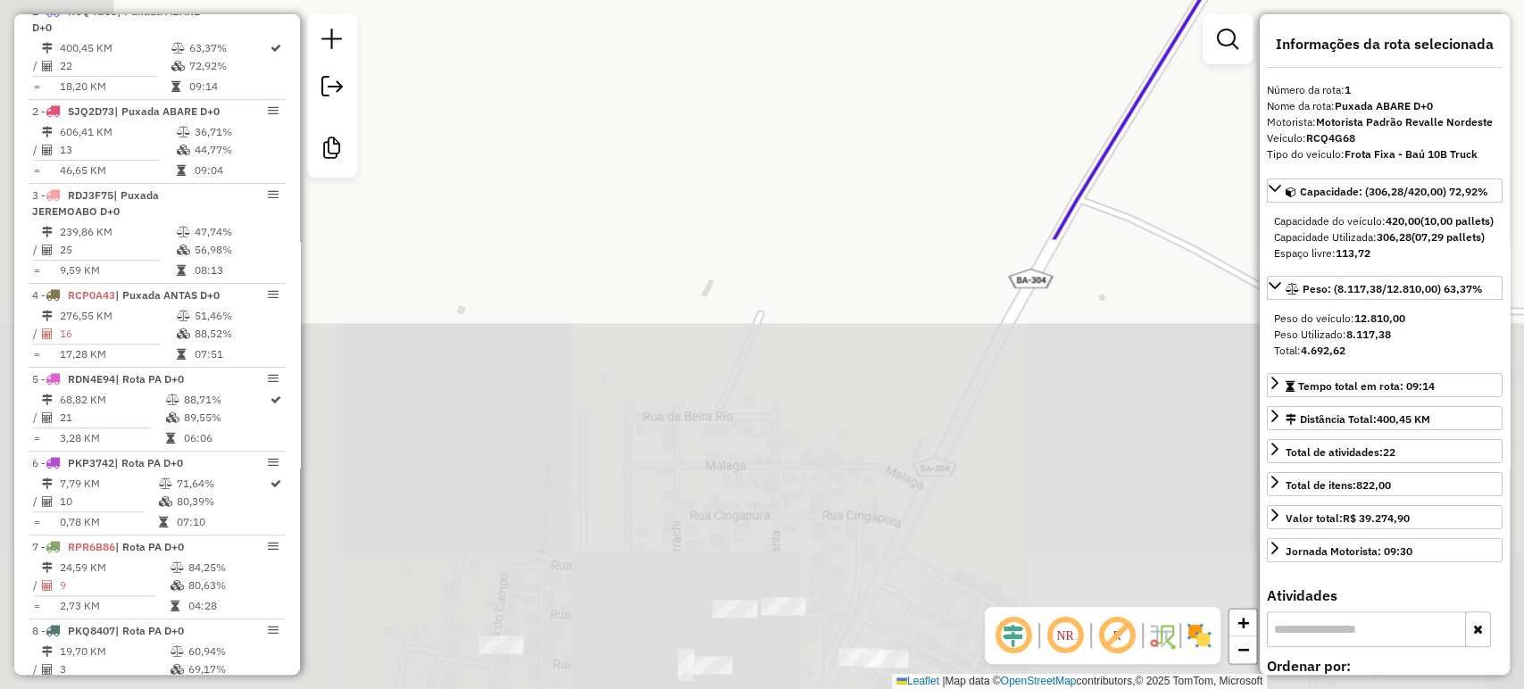
drag, startPoint x: 844, startPoint y: 462, endPoint x: 1083, endPoint y: -56, distance: 570.8
click at [1083, 0] on html "Aguarde... Pop-up bloqueado! Seu navegador bloqueou automáticamente a abertura …" at bounding box center [762, 344] width 1524 height 689
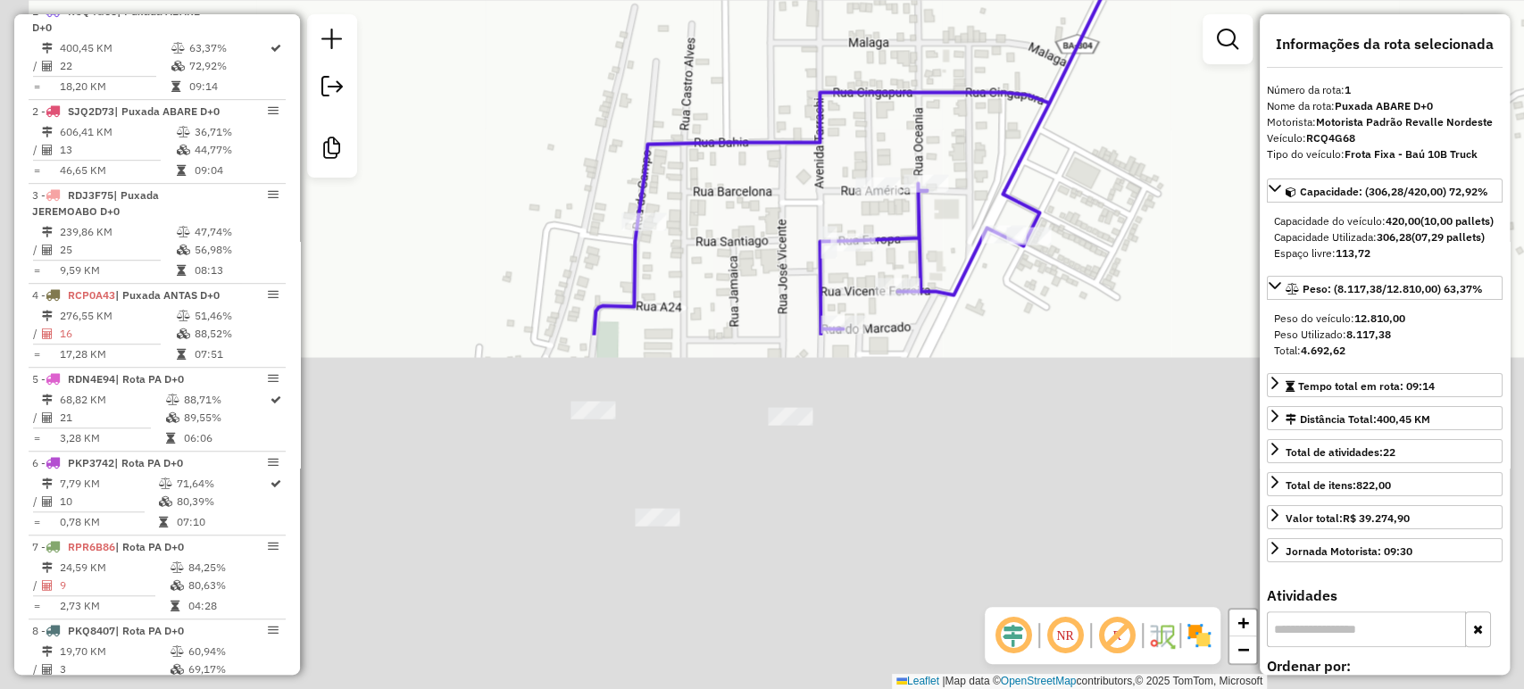
drag, startPoint x: 813, startPoint y: 512, endPoint x: 957, endPoint y: 89, distance: 446.9
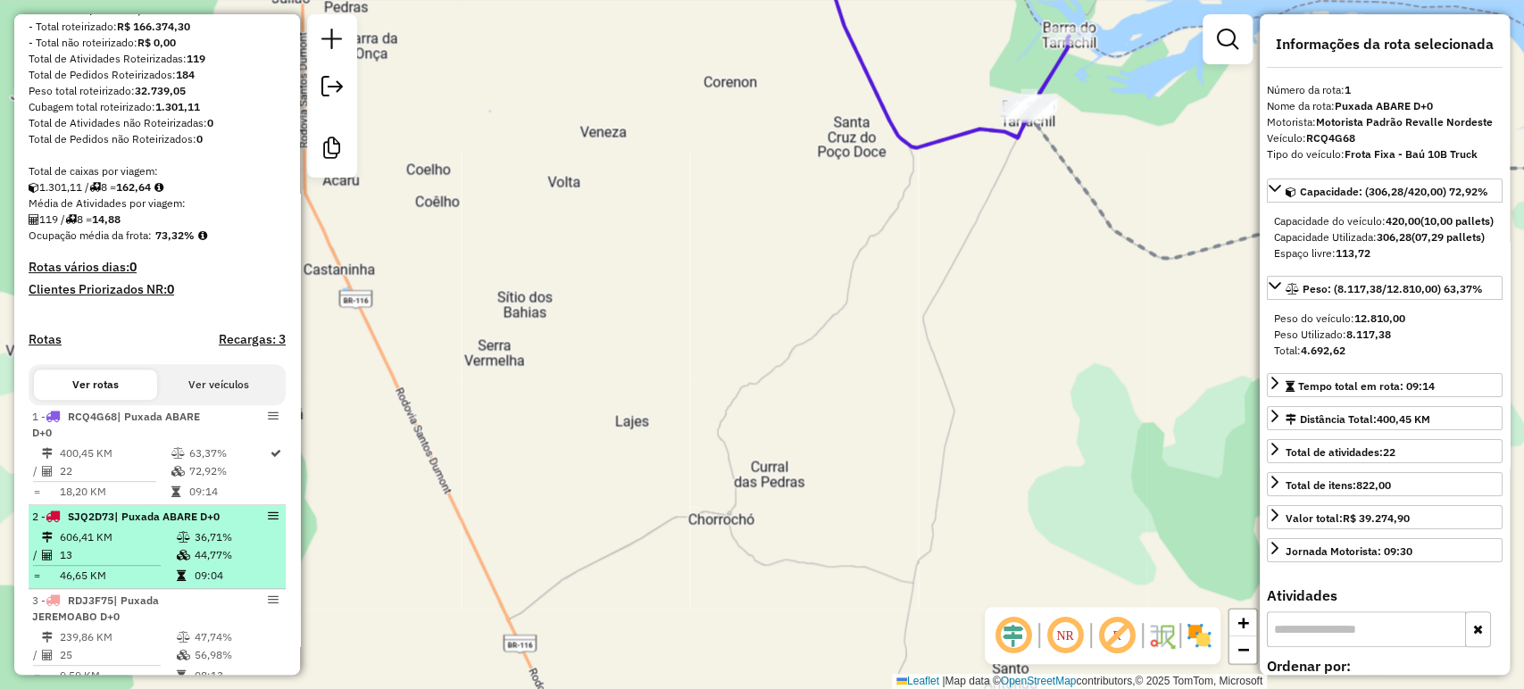
scroll to position [321, 0]
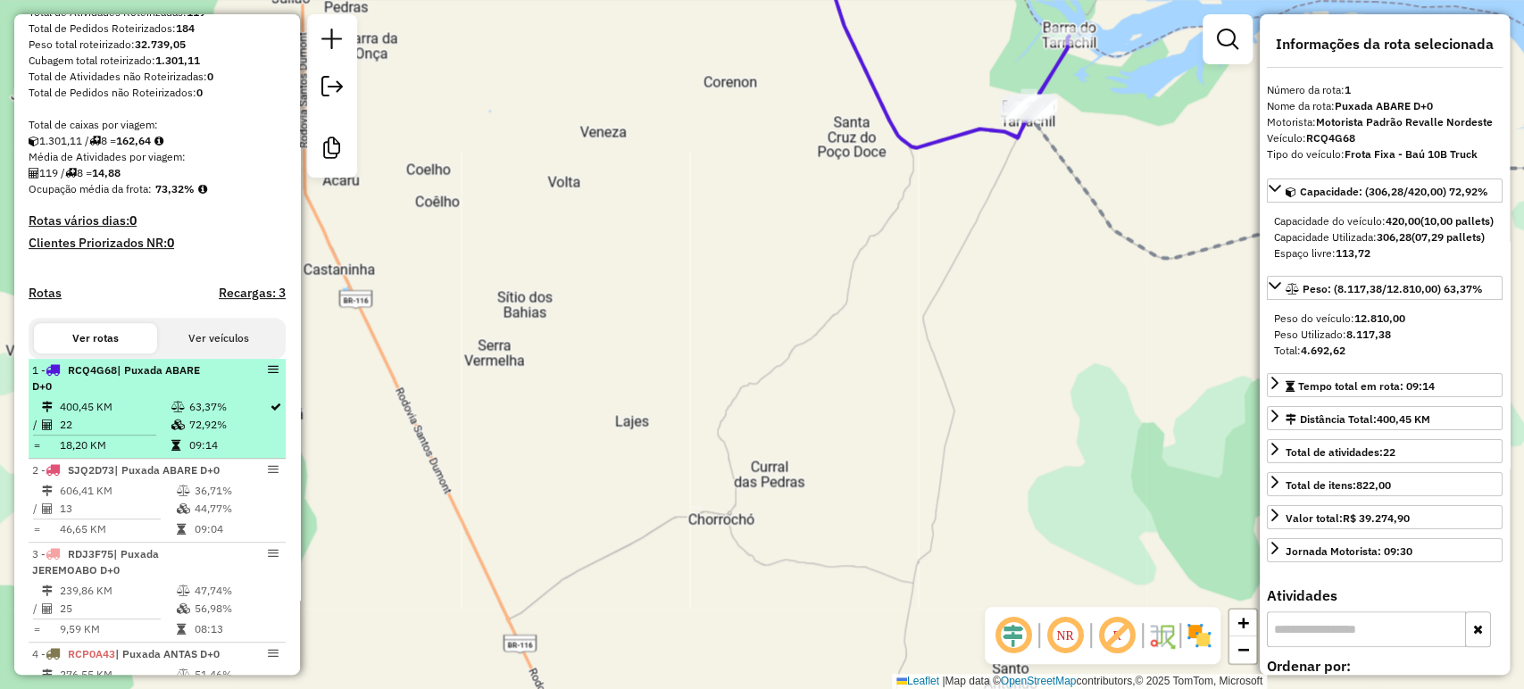
click at [171, 430] on icon at bounding box center [177, 425] width 13 height 11
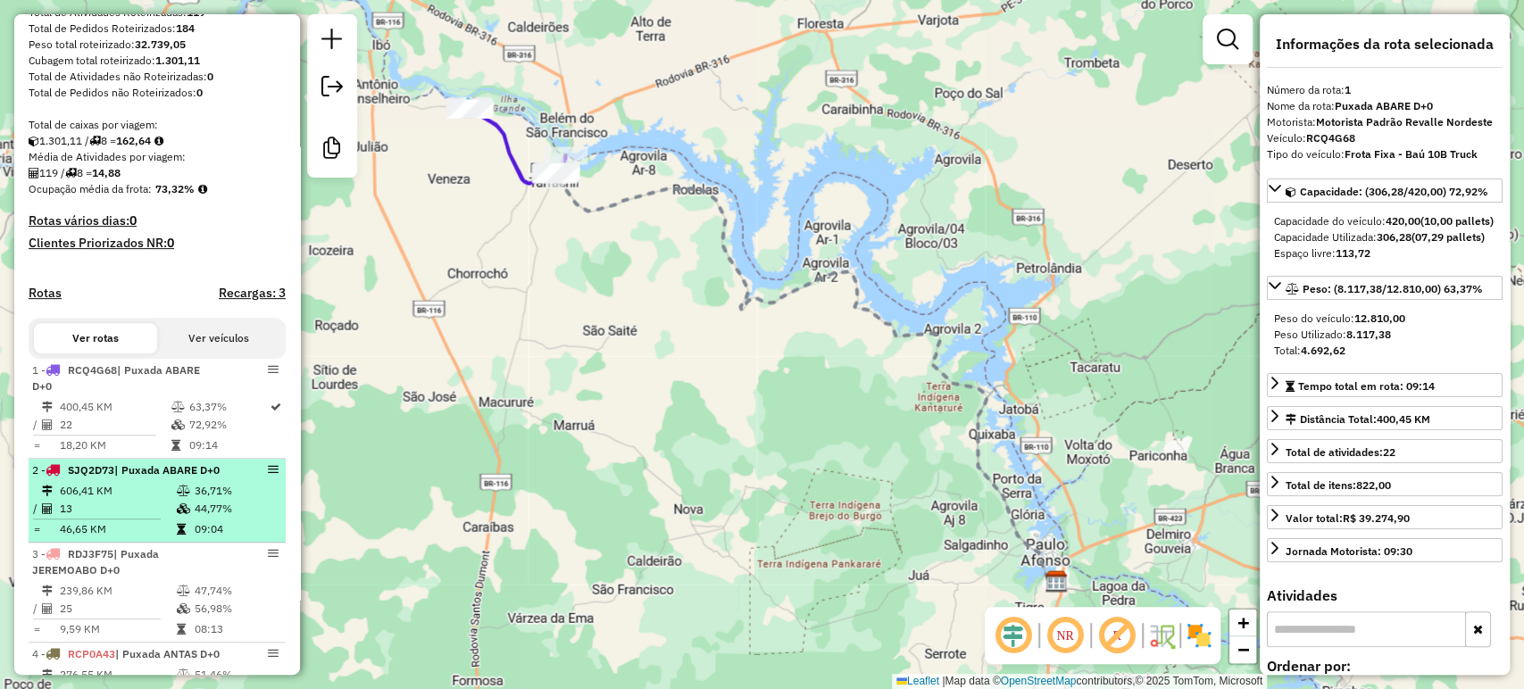
click at [146, 478] on div "2 - SJQ2D73 | Puxada ABARE D+0" at bounding box center [126, 470] width 189 height 16
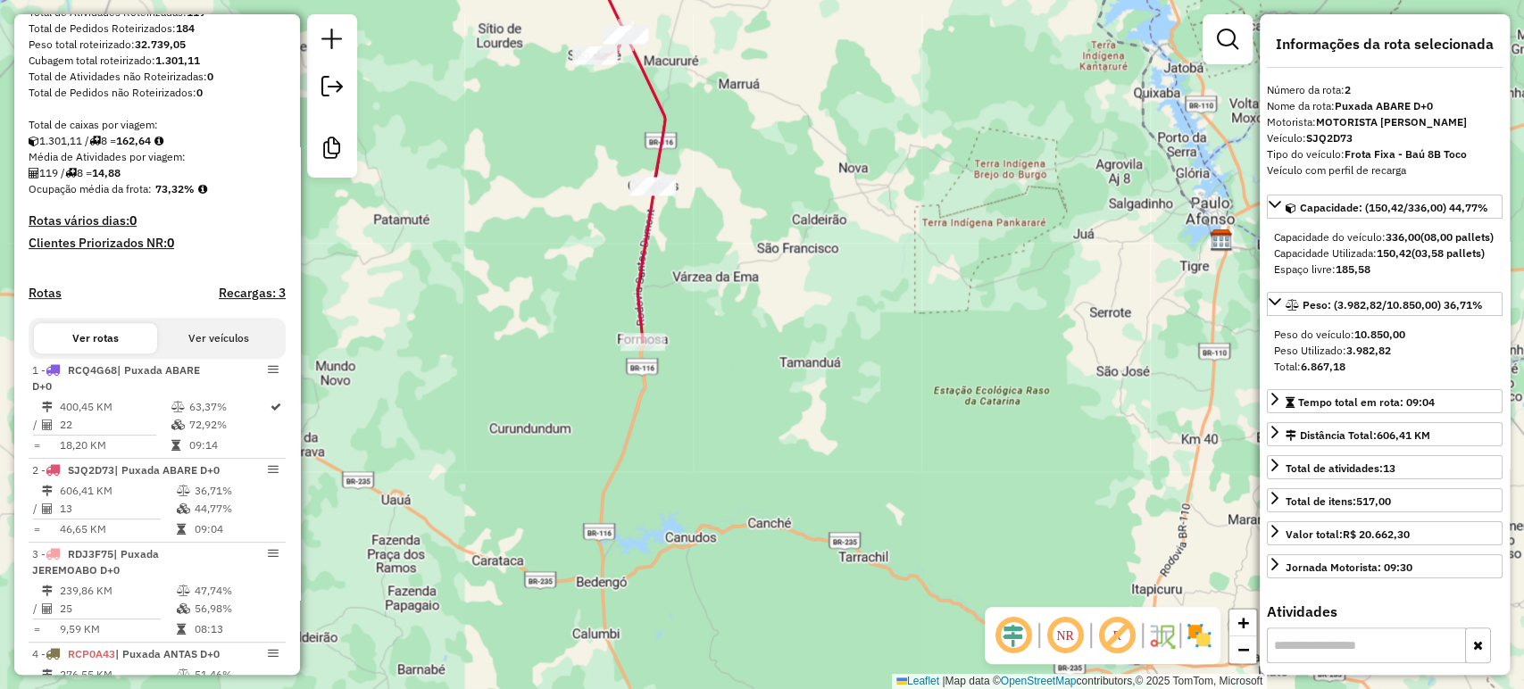
drag, startPoint x: 630, startPoint y: 403, endPoint x: 747, endPoint y: 100, distance: 325.2
click at [747, 100] on div "Janela de atendimento Grade de atendimento Capacidade Transportadoras Veículos …" at bounding box center [762, 344] width 1524 height 689
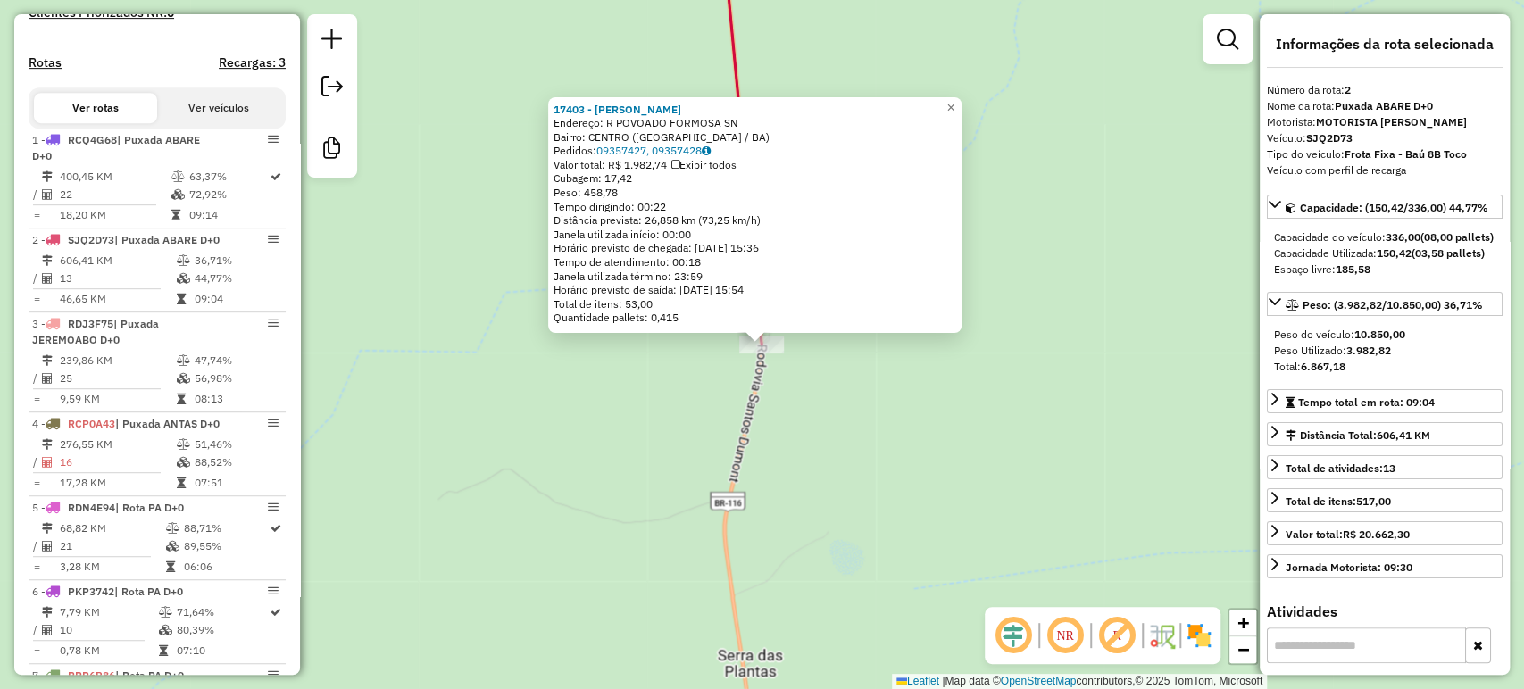
scroll to position [780, 0]
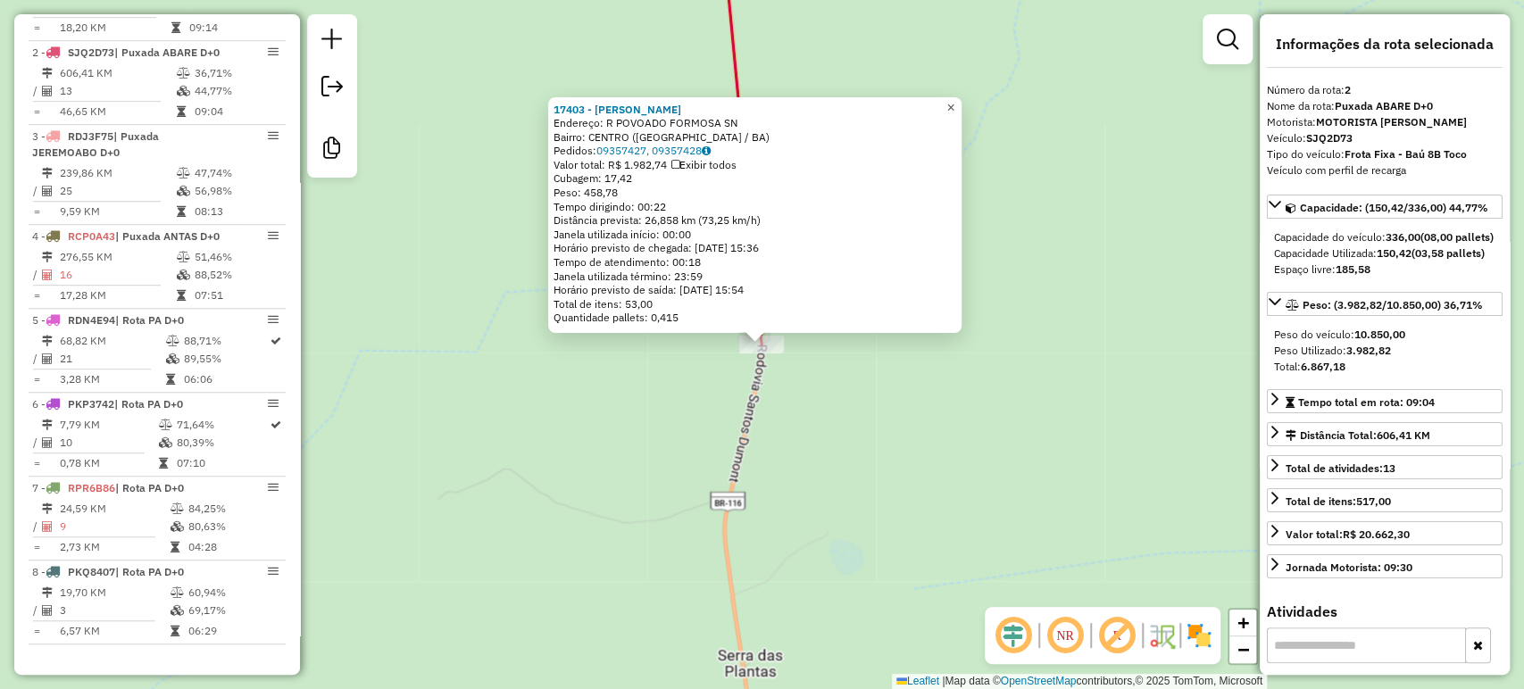
click at [961, 103] on link "×" at bounding box center [950, 107] width 21 height 21
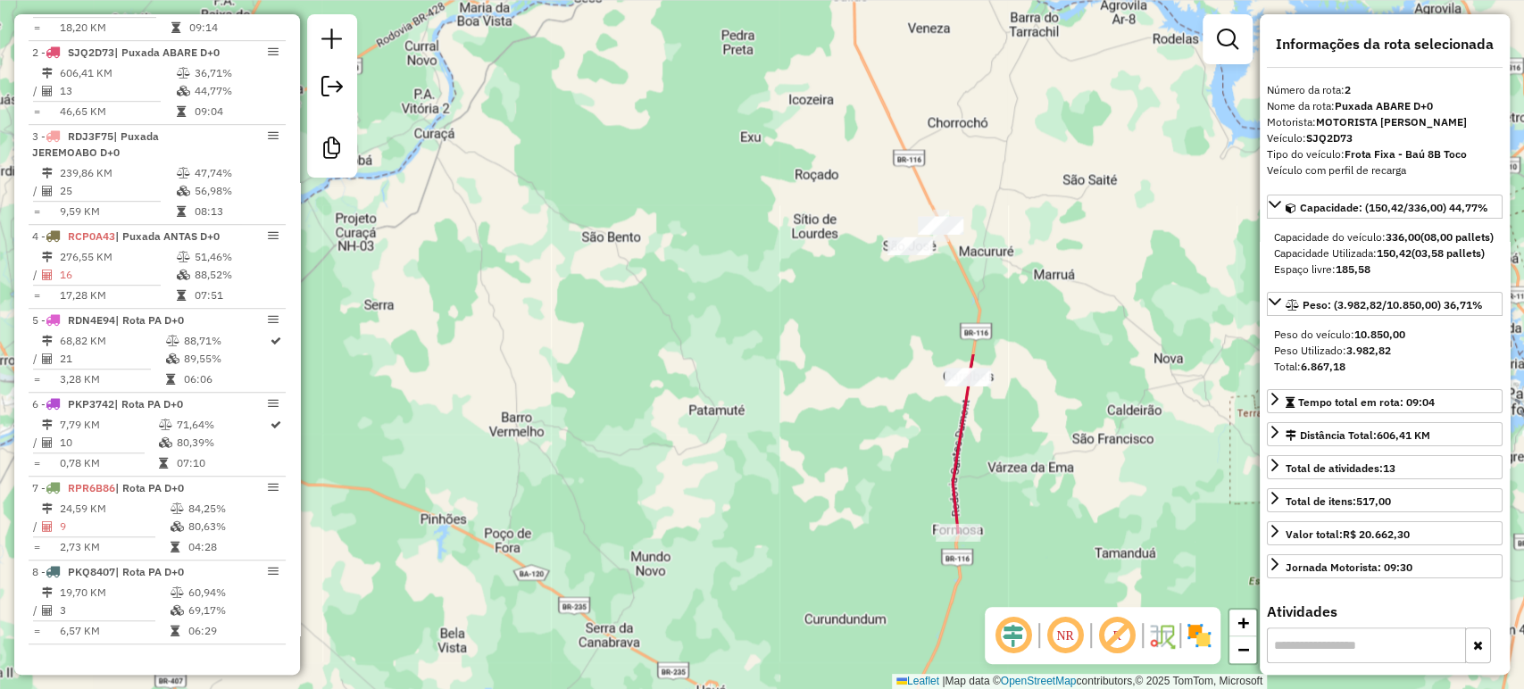
drag, startPoint x: 927, startPoint y: 72, endPoint x: 902, endPoint y: 507, distance: 435.4
click at [902, 507] on div "Janela de atendimento Grade de atendimento Capacidade Transportadoras Veículos …" at bounding box center [762, 344] width 1524 height 689
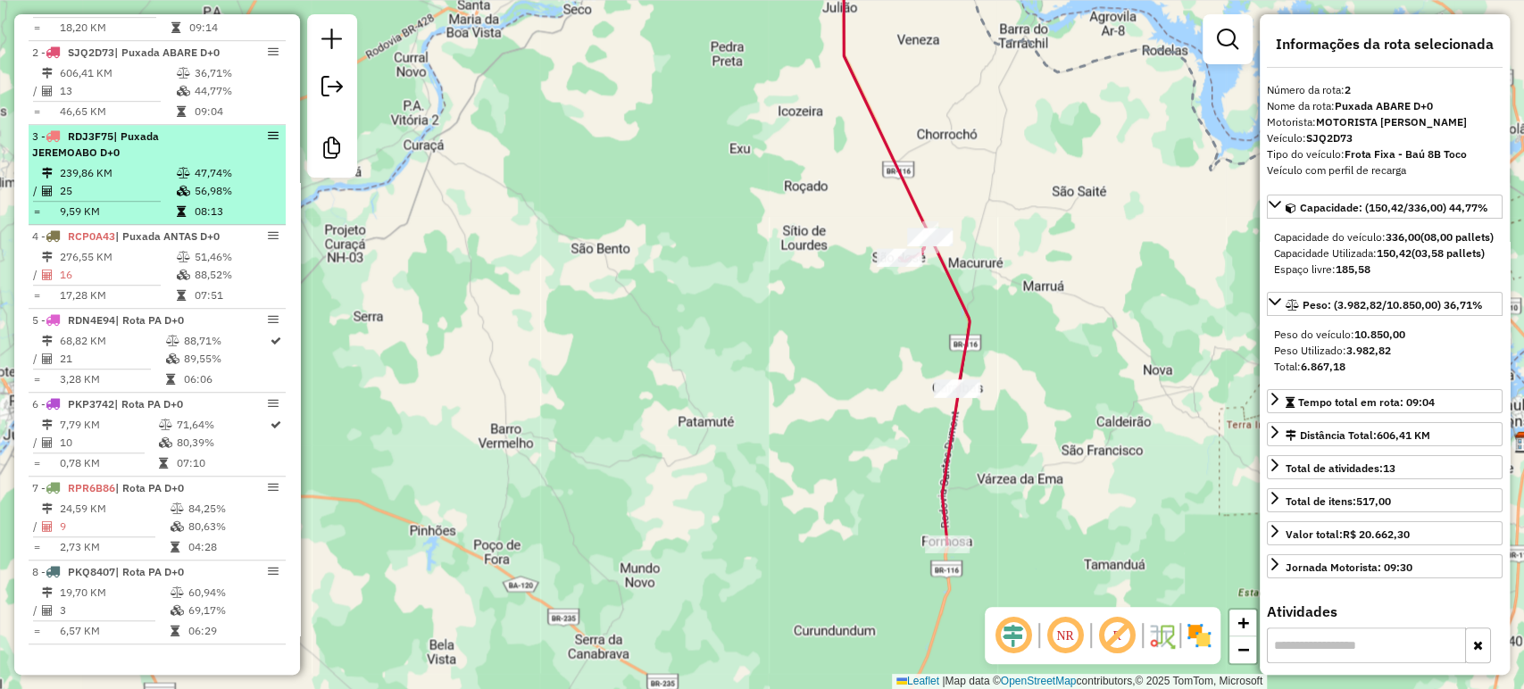
click at [143, 136] on div "3 - RDJ3F75 | Puxada JEREMOABO D+0" at bounding box center [126, 145] width 189 height 32
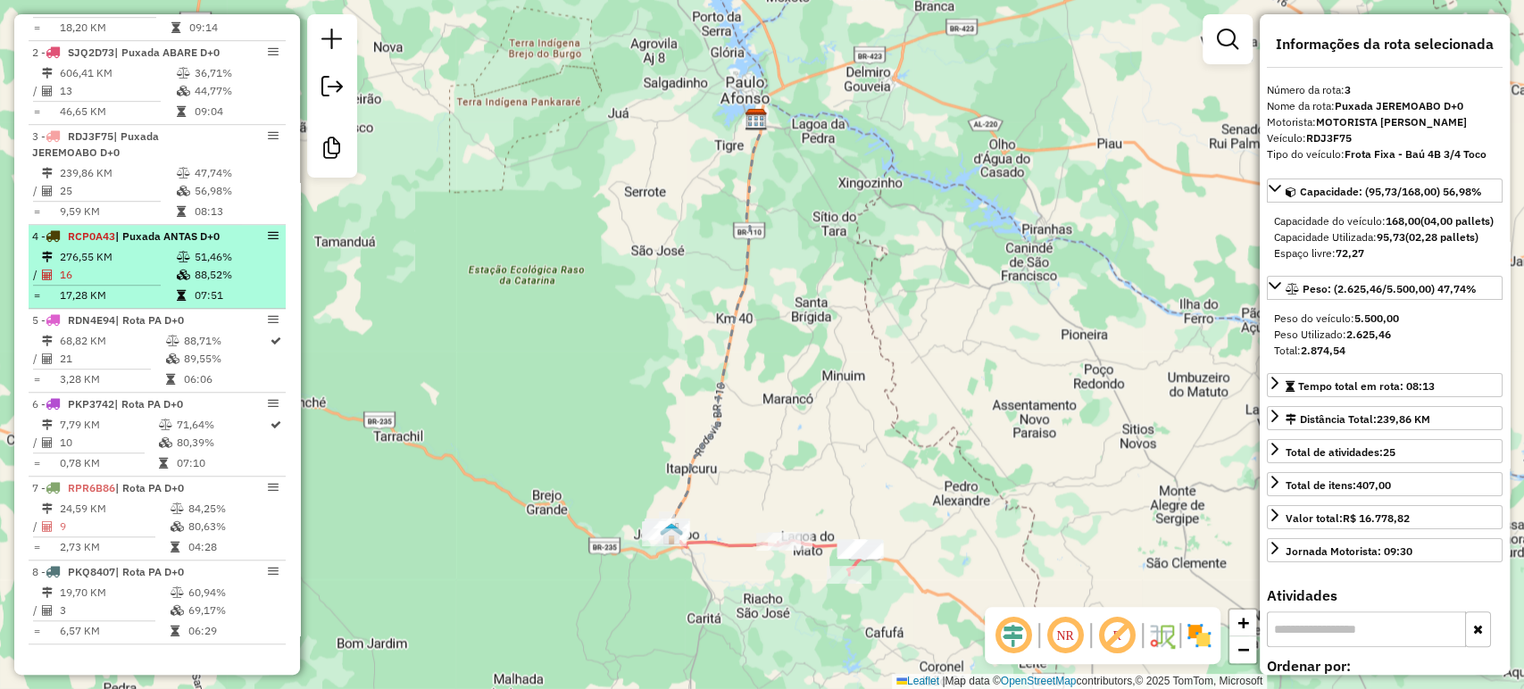
click at [176, 238] on div "4 - RCP0A43 | Puxada ANTAS D+0" at bounding box center [126, 237] width 189 height 16
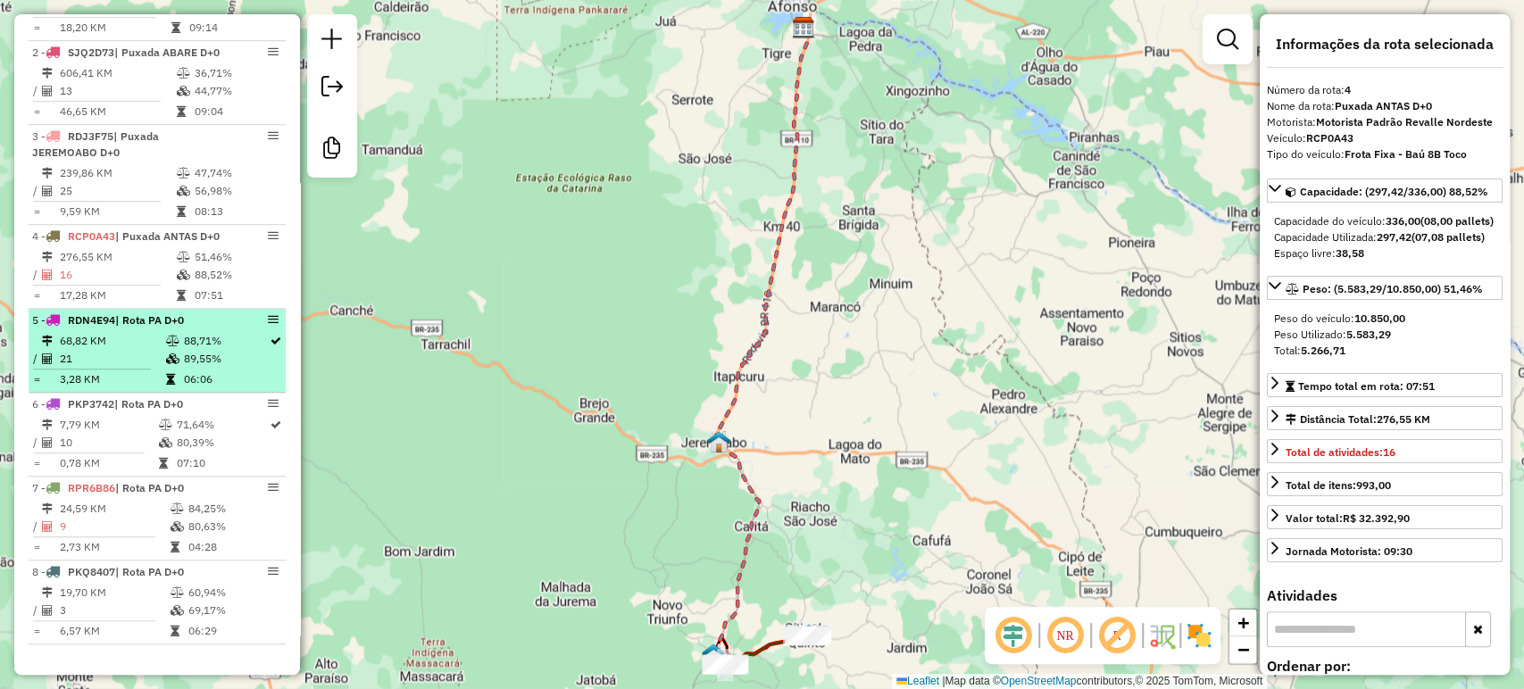
click at [143, 322] on span "| Rota PA D+0" at bounding box center [149, 319] width 69 height 13
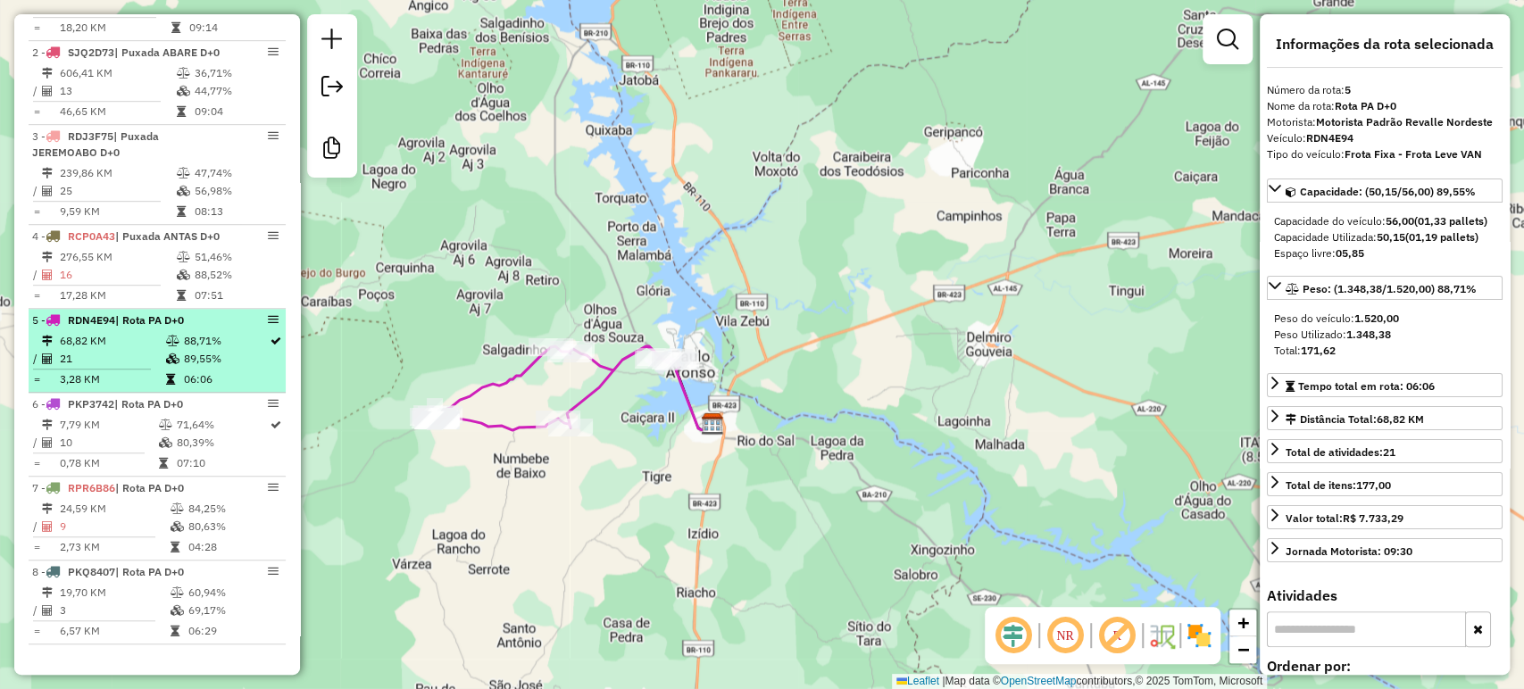
click at [136, 338] on td "68,82 KM" at bounding box center [111, 341] width 105 height 18
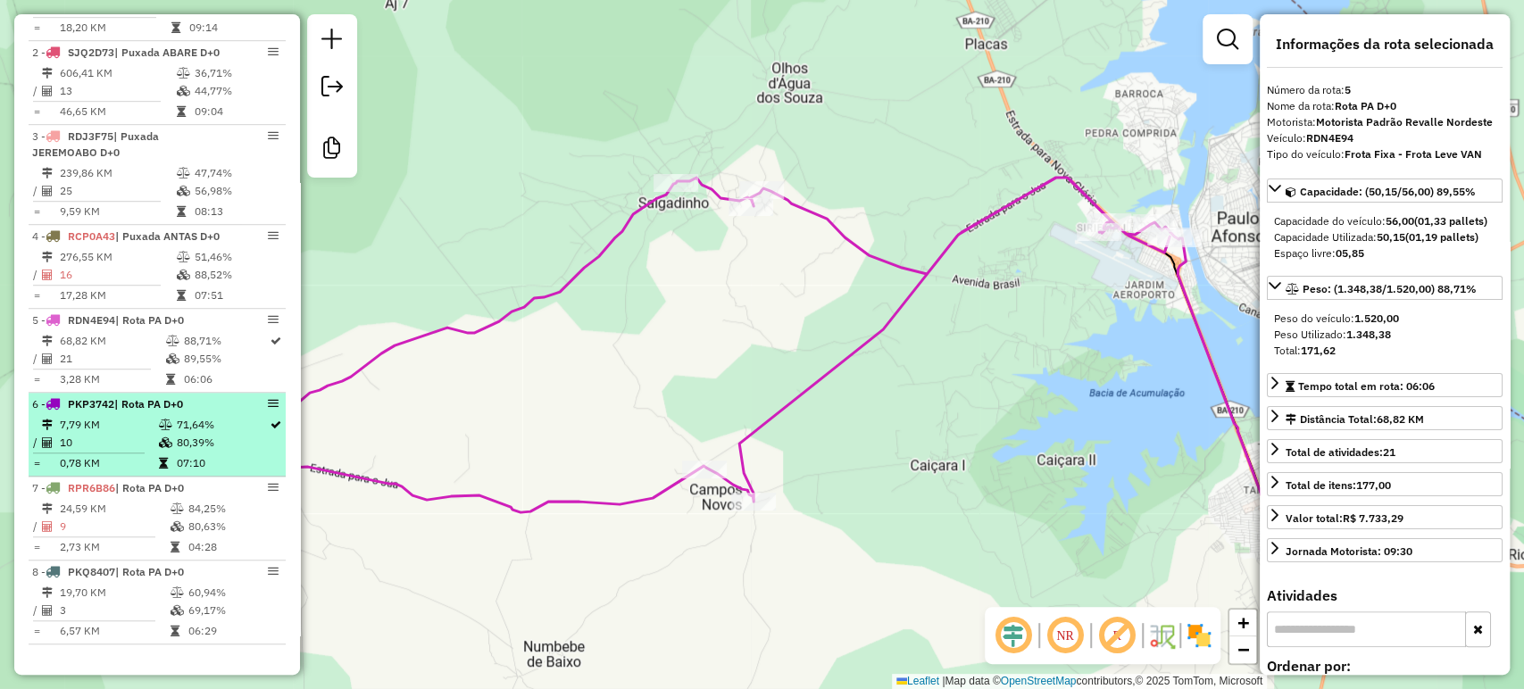
click at [128, 434] on td "7,79 KM" at bounding box center [108, 425] width 99 height 18
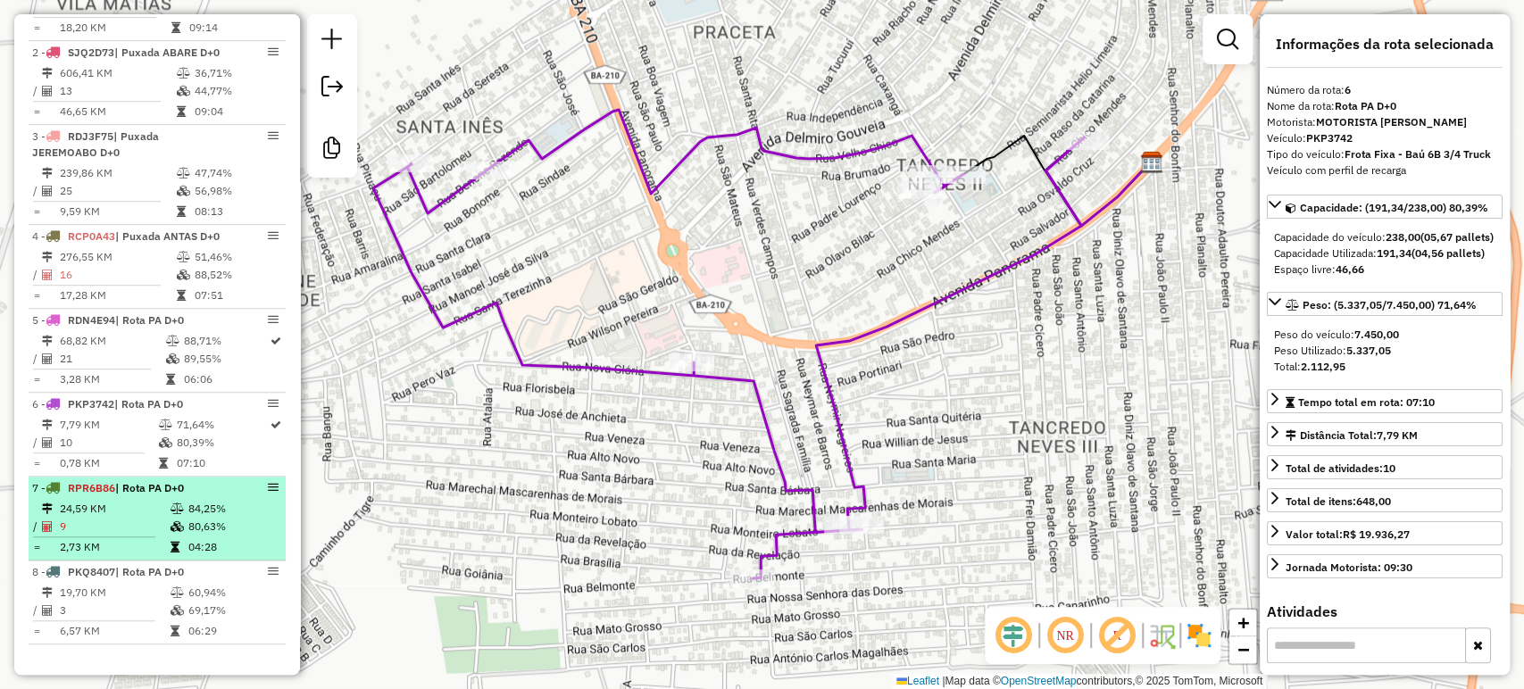
click at [130, 511] on td "24,59 KM" at bounding box center [114, 509] width 111 height 18
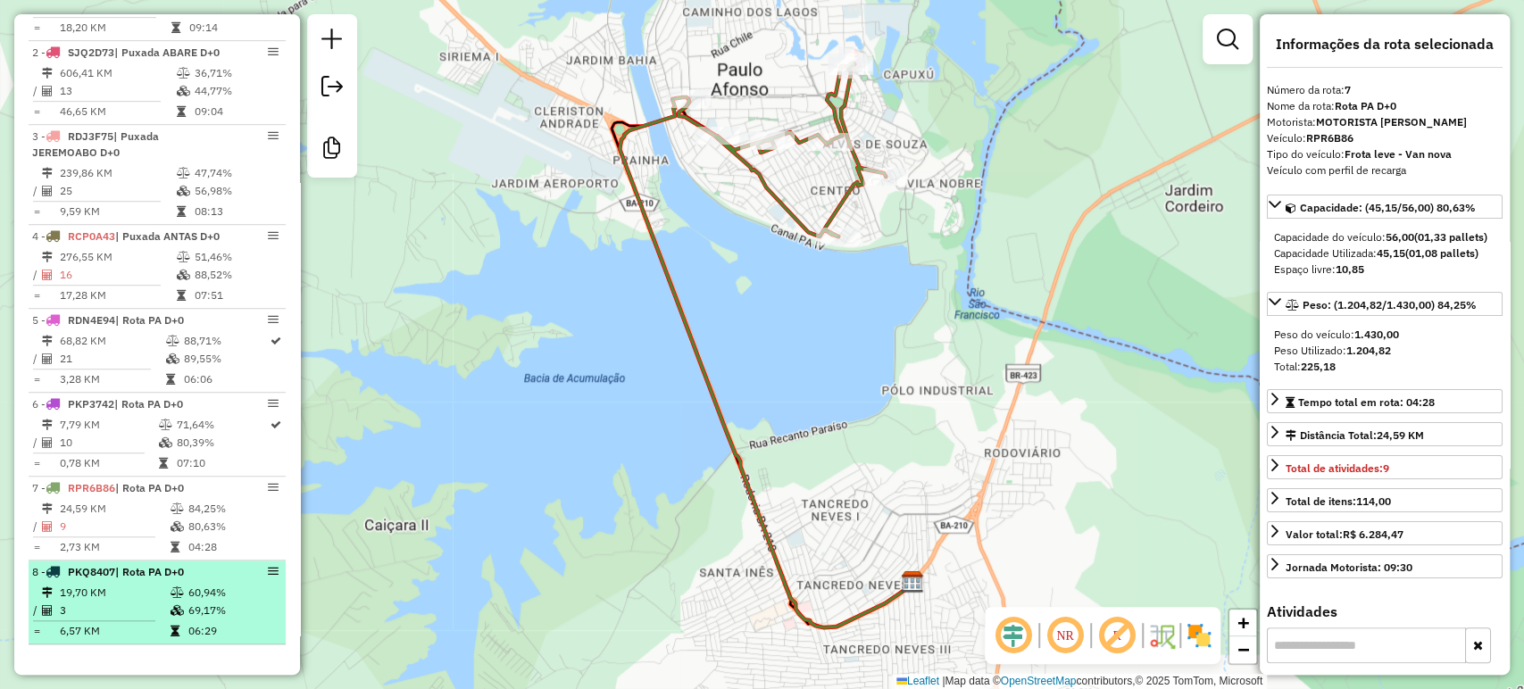
click at [114, 578] on span "PKQ8407" at bounding box center [91, 571] width 47 height 13
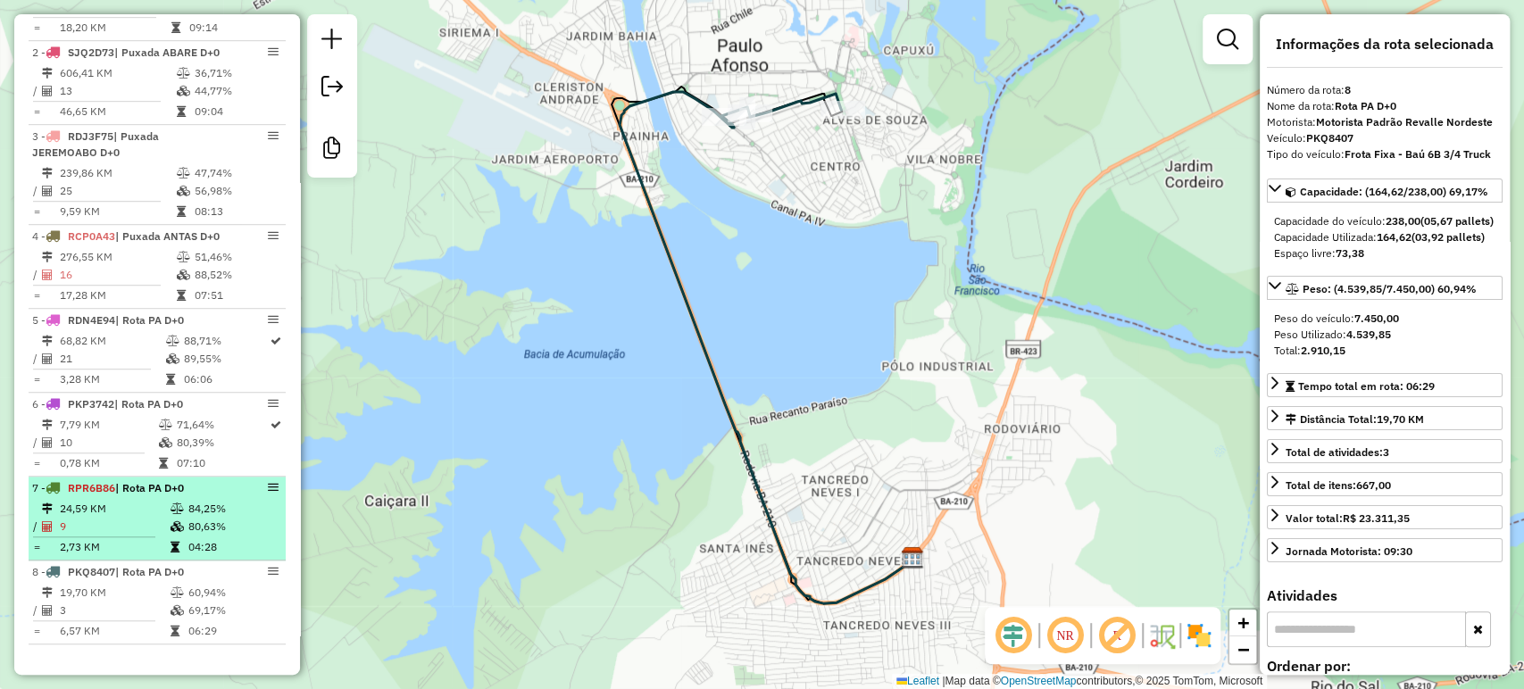
scroll to position [785, 0]
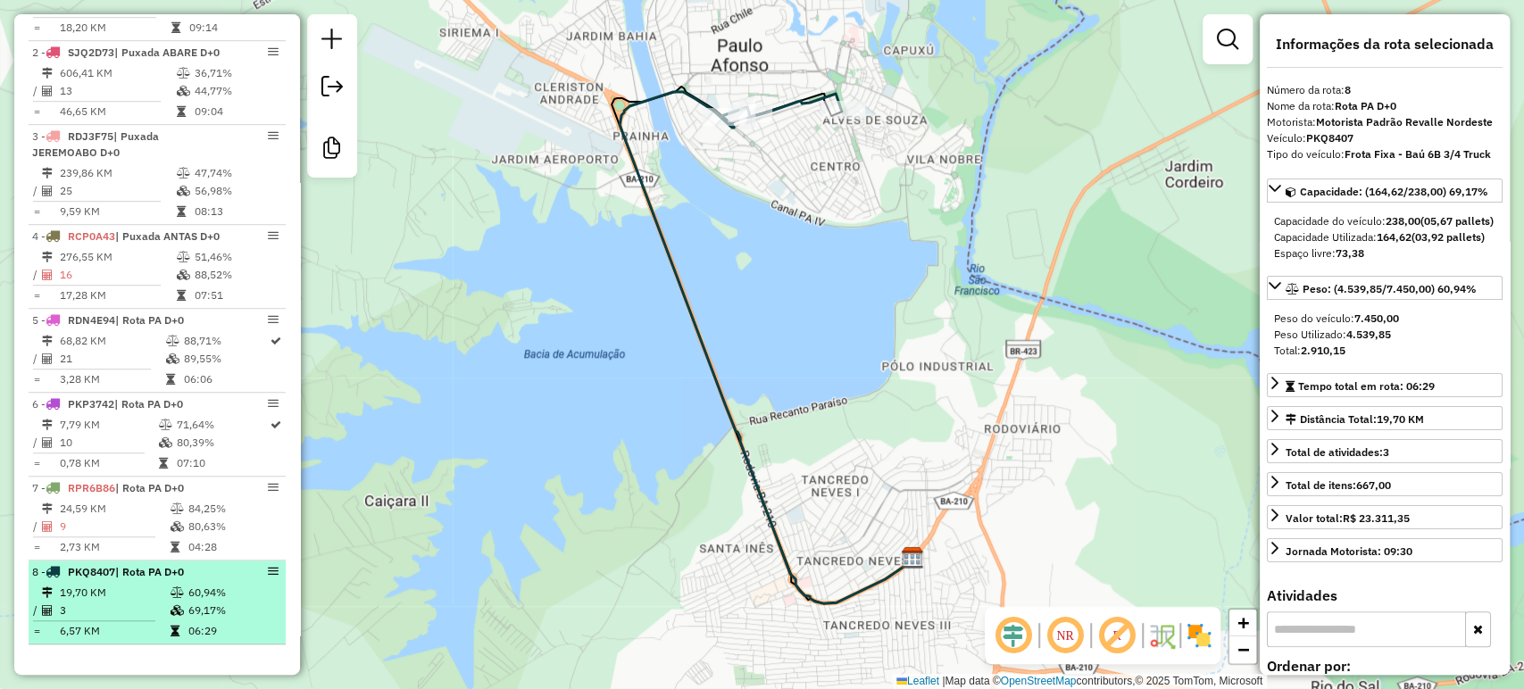
click at [117, 605] on td "3" at bounding box center [114, 611] width 111 height 18
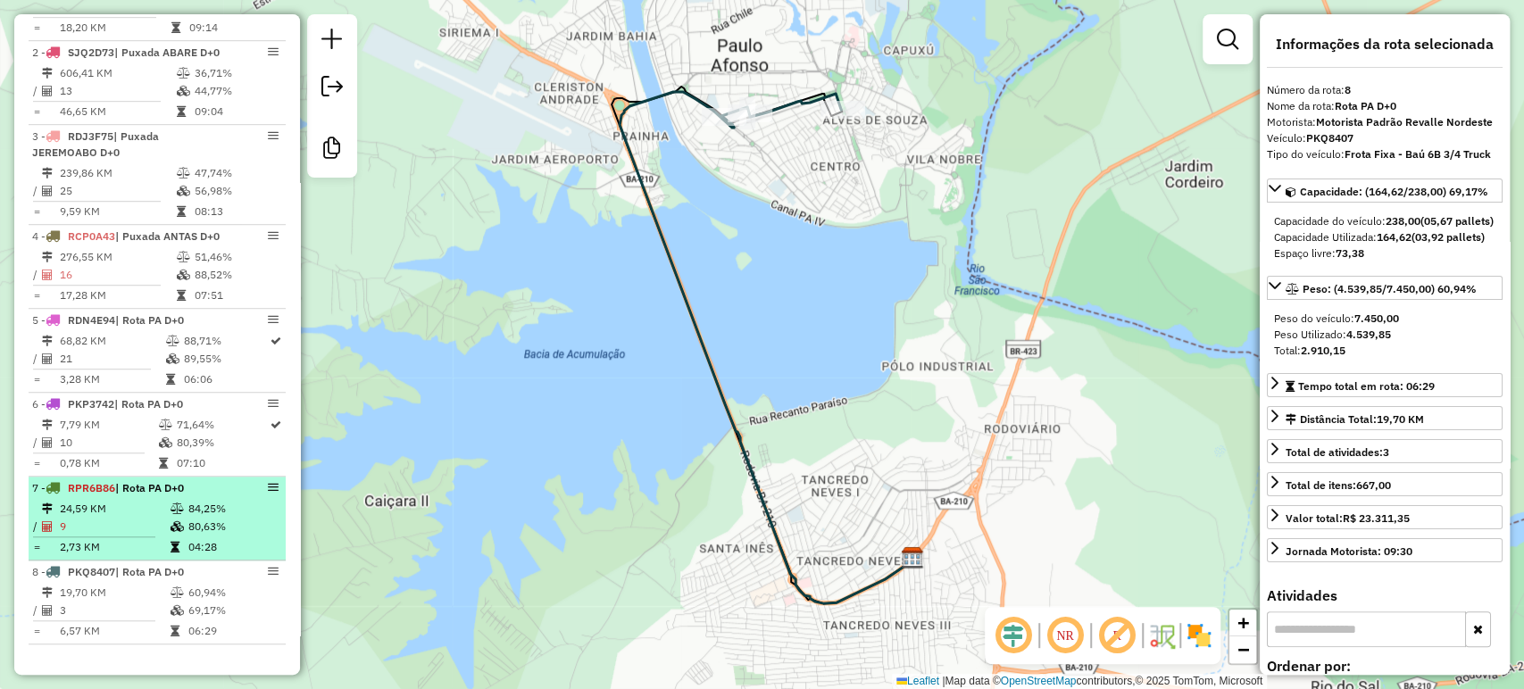
click at [139, 505] on td "24,59 KM" at bounding box center [114, 509] width 111 height 18
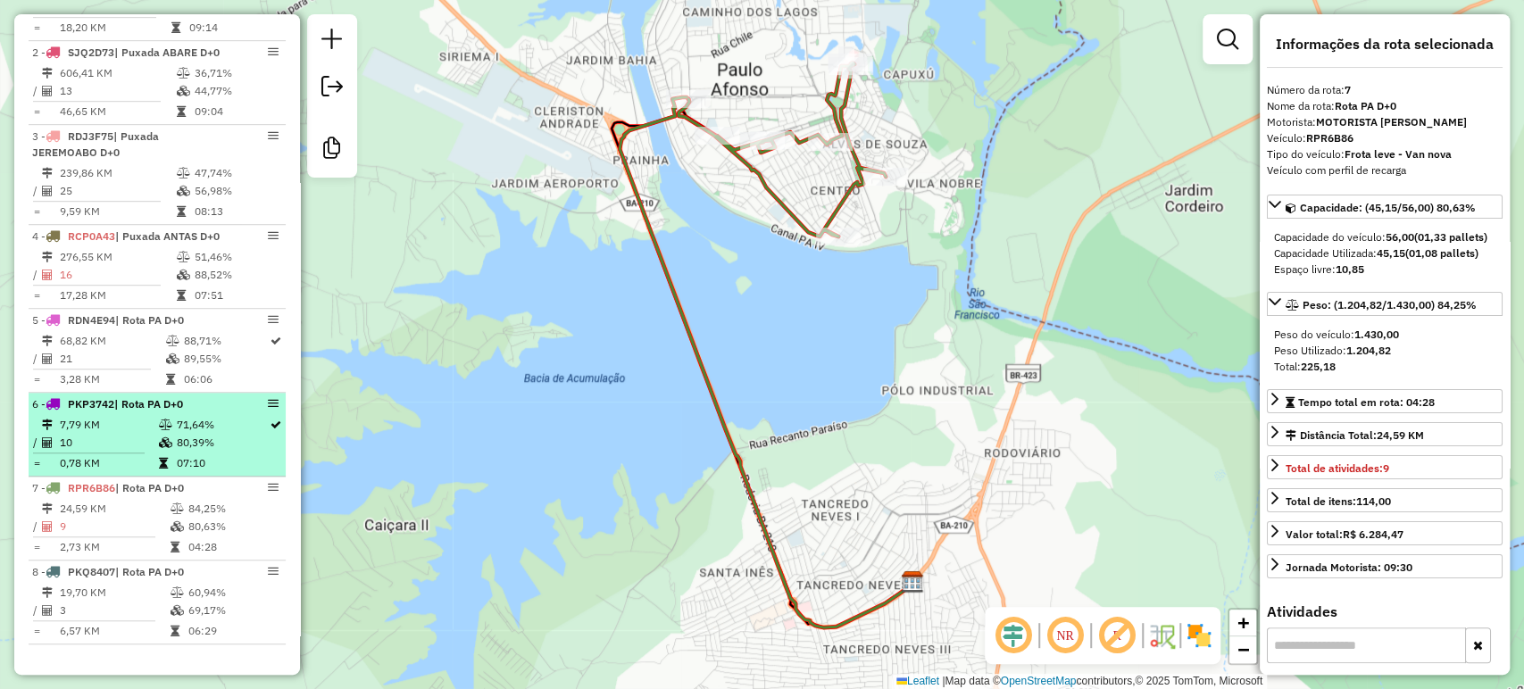
click at [127, 433] on td "7,79 KM" at bounding box center [108, 425] width 99 height 18
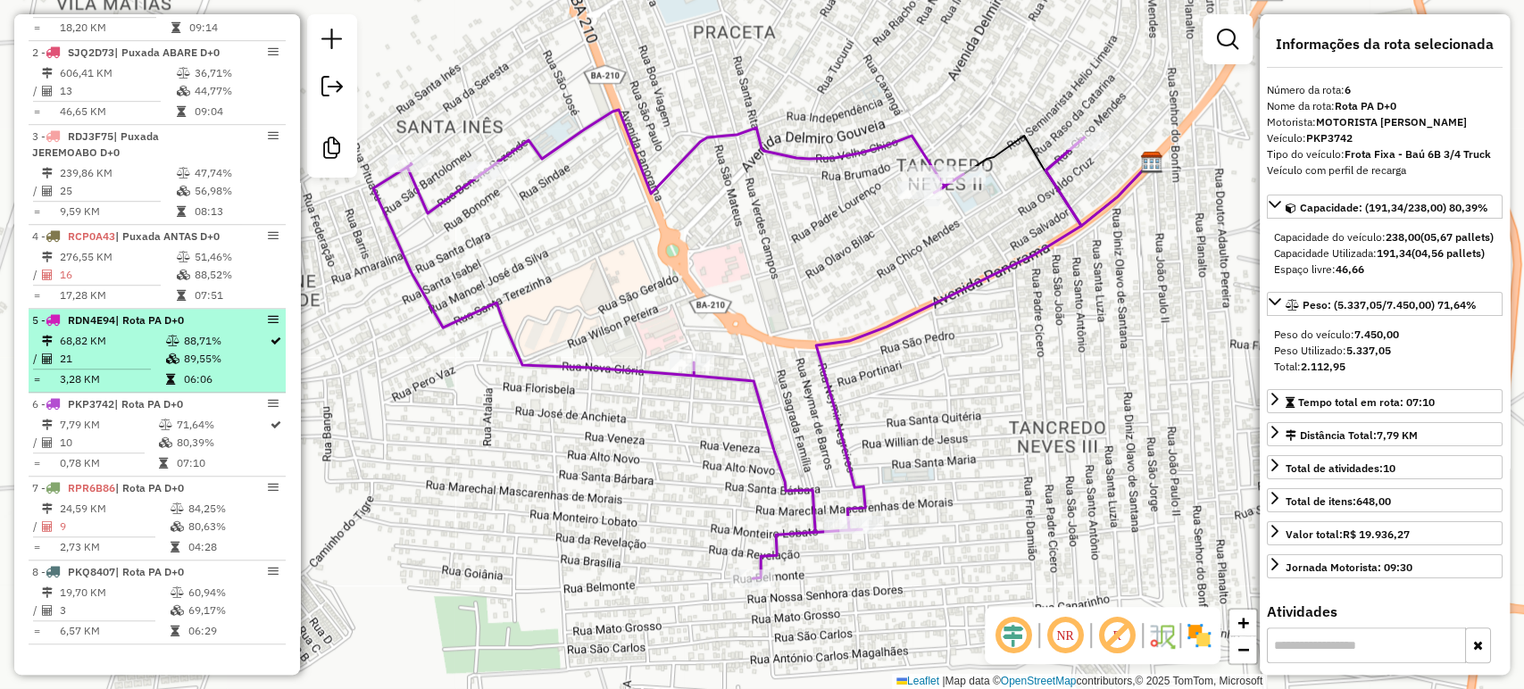
click at [129, 362] on td "21" at bounding box center [111, 359] width 105 height 18
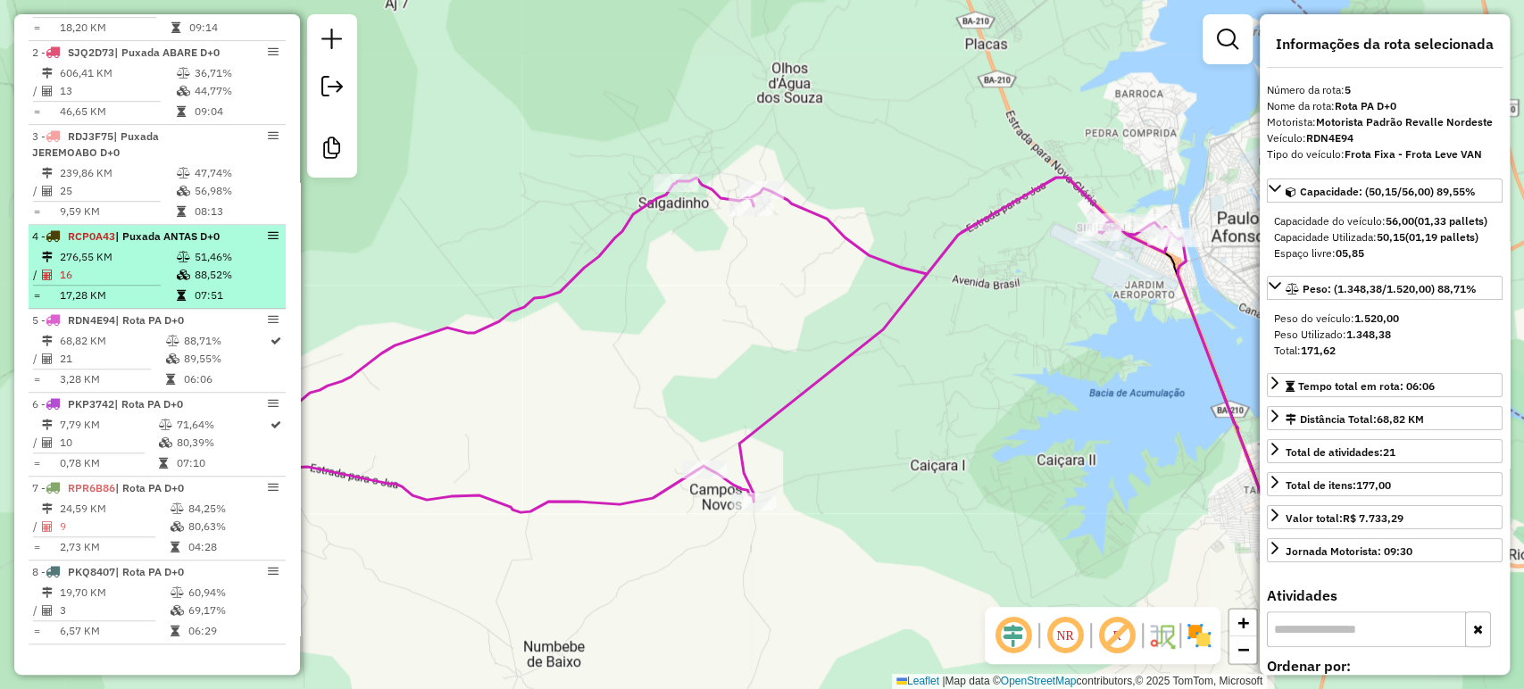
click at [153, 242] on div "4 - RCP0A43 | Puxada ANTAS D+0" at bounding box center [126, 237] width 189 height 16
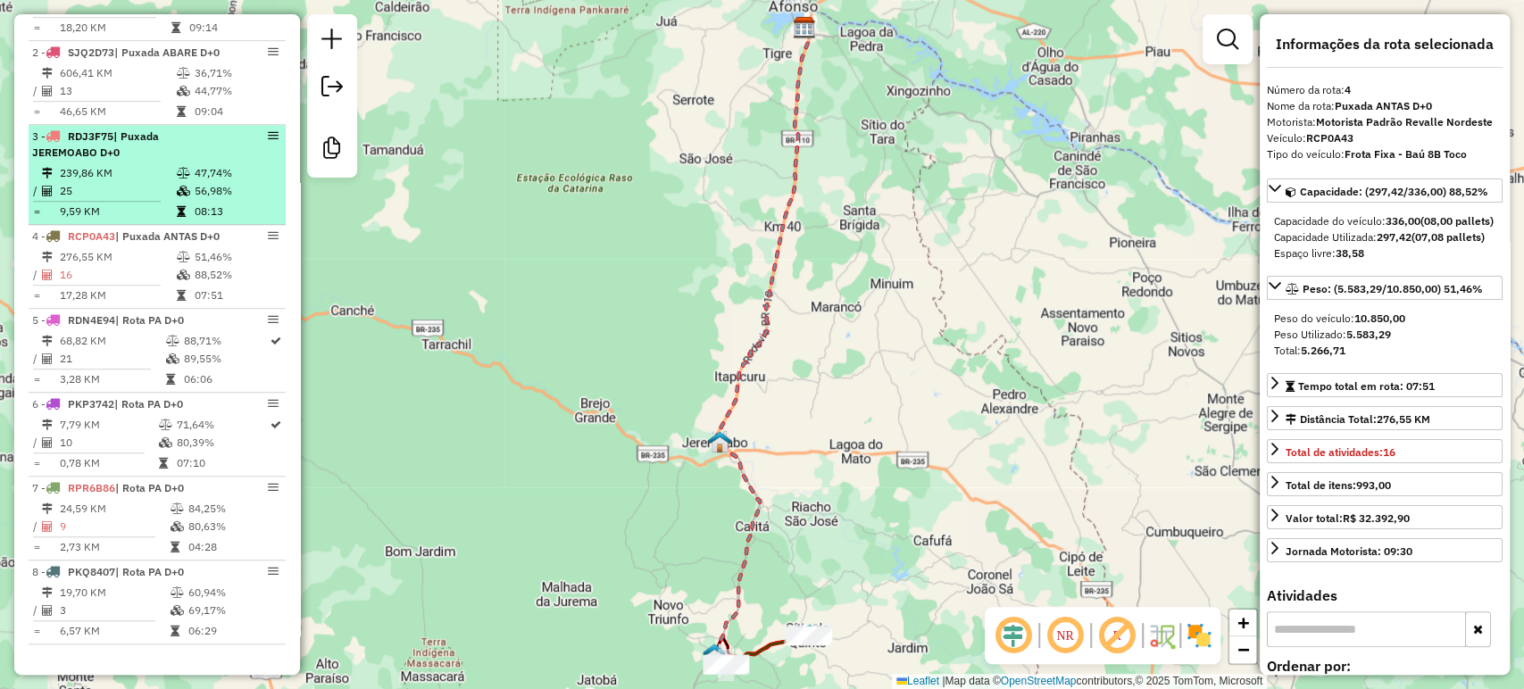
click at [187, 129] on div "3 - RDJ3F75 | Puxada JEREMOABO D+0" at bounding box center [126, 145] width 189 height 32
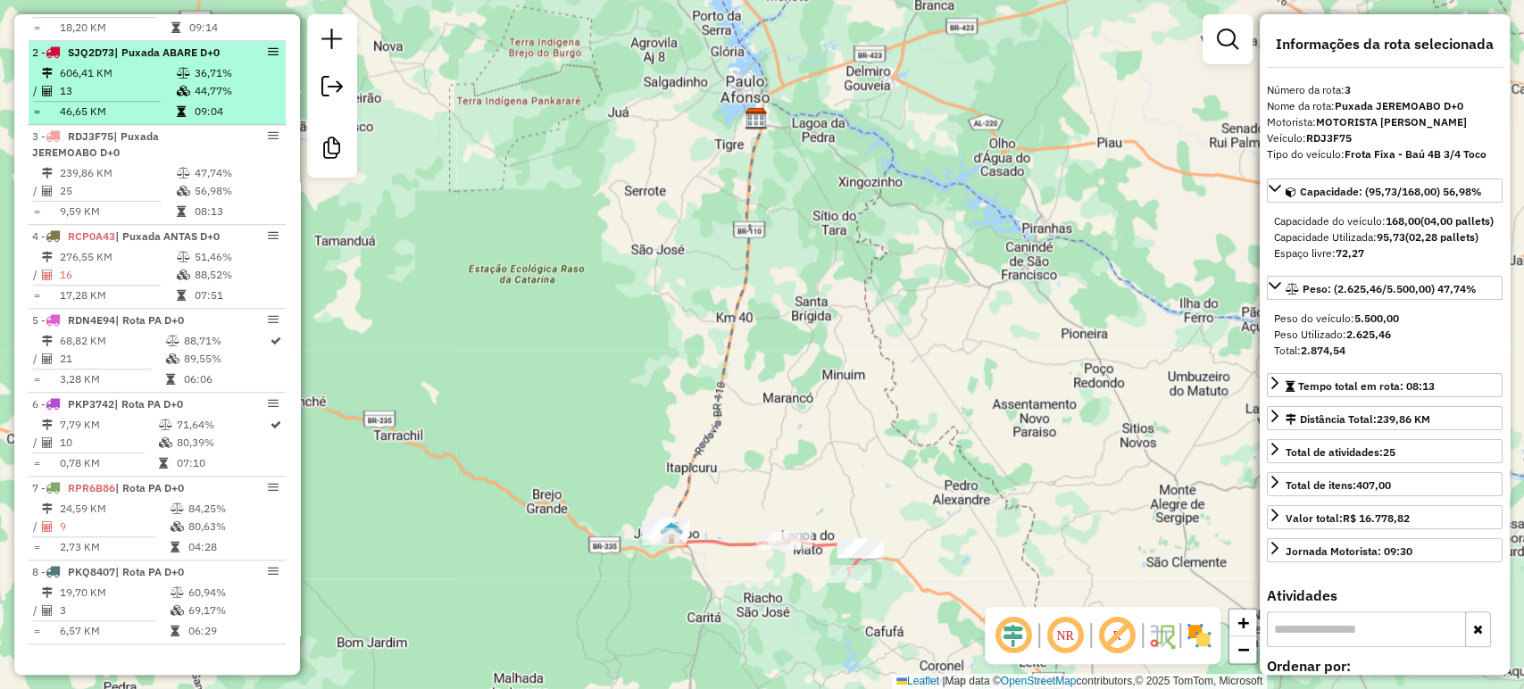
click at [179, 82] on td at bounding box center [185, 91] width 18 height 18
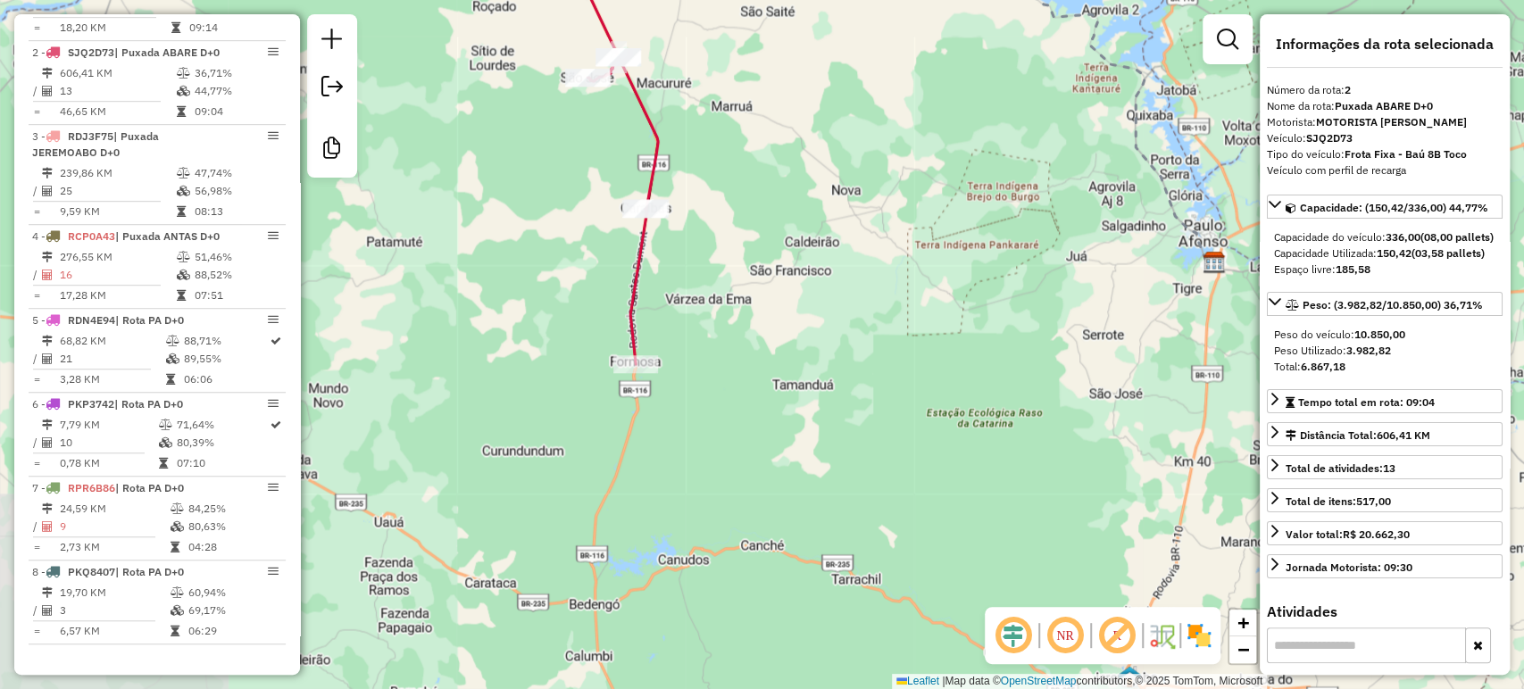
drag, startPoint x: 607, startPoint y: 470, endPoint x: 733, endPoint y: 141, distance: 352.6
click at [733, 141] on div "Janela de atendimento Grade de atendimento Capacidade Transportadoras Veículos …" at bounding box center [762, 344] width 1524 height 689
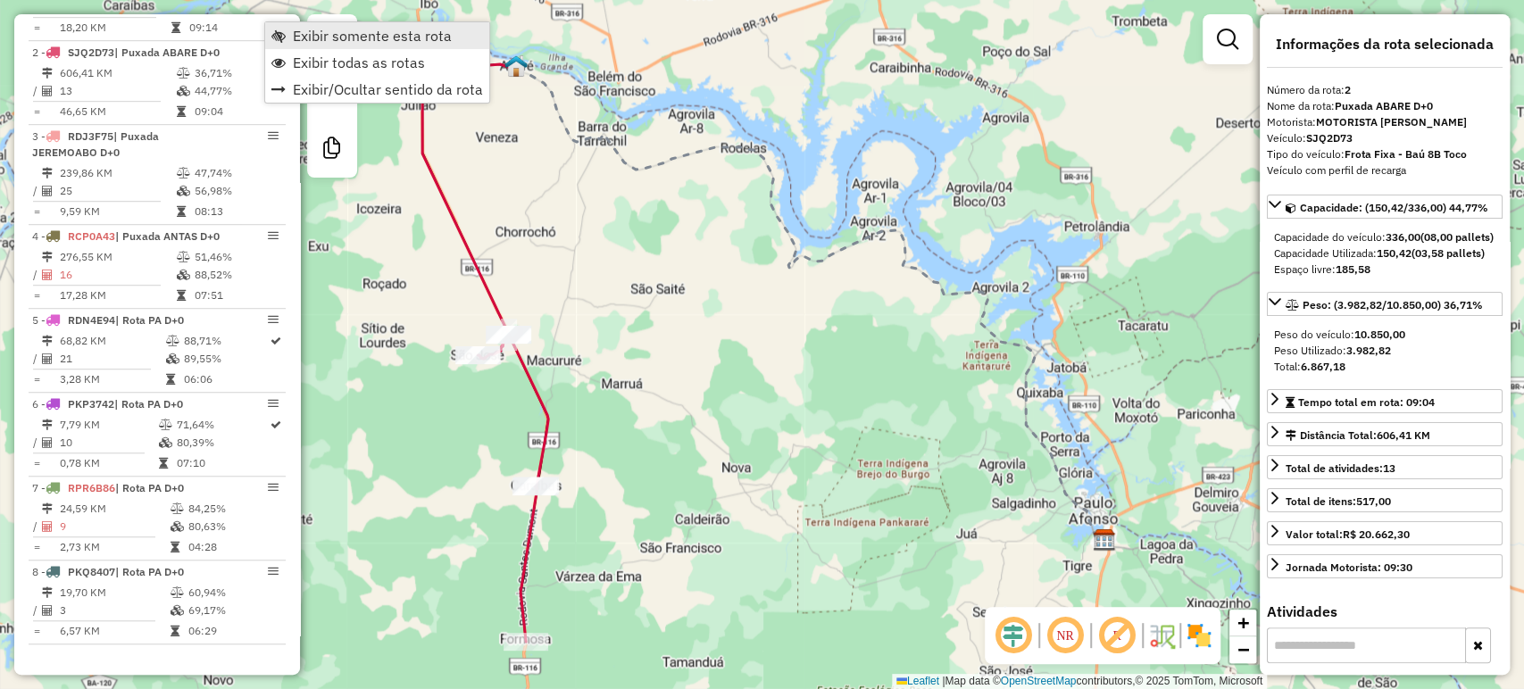
click at [308, 29] on span "Exibir somente esta rota" at bounding box center [372, 36] width 159 height 14
click at [332, 59] on span "Exibir todas as rotas" at bounding box center [367, 65] width 132 height 14
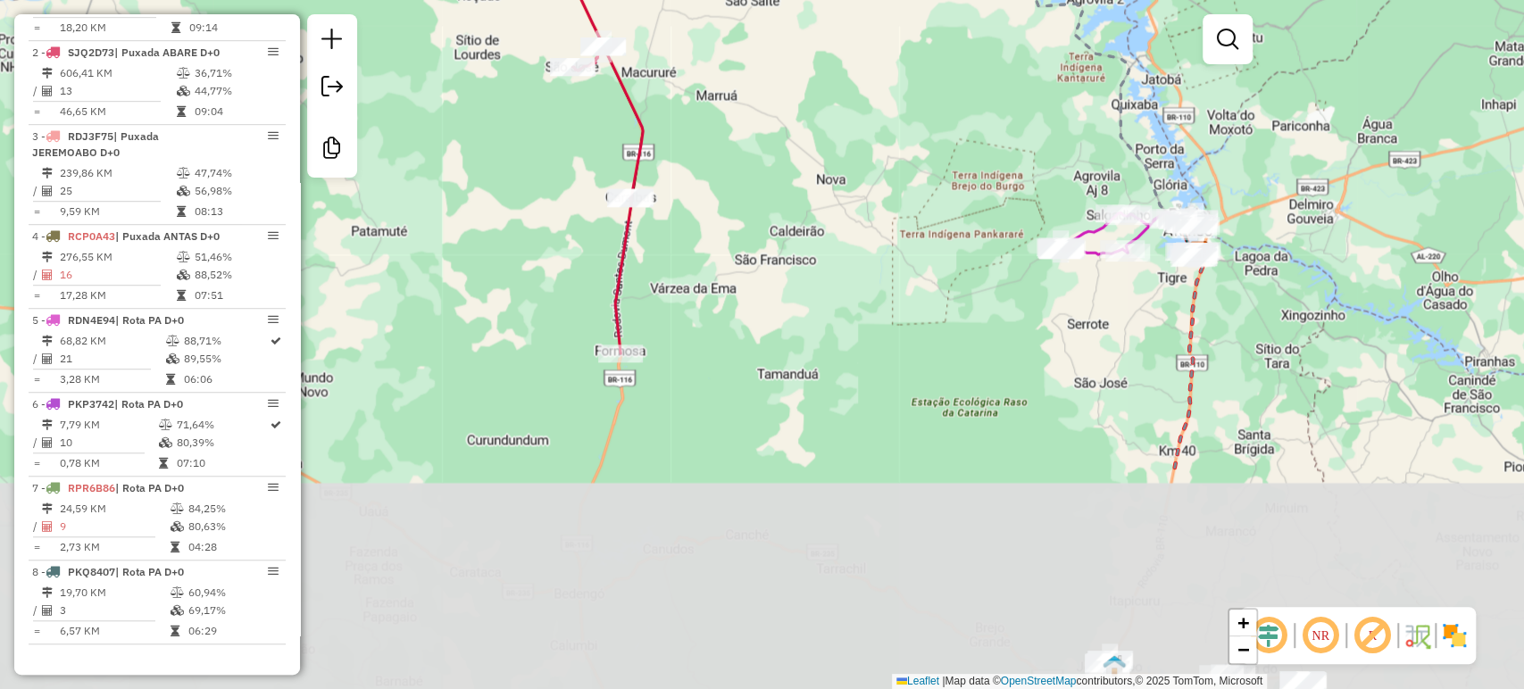
drag, startPoint x: 562, startPoint y: 586, endPoint x: 658, endPoint y: 289, distance: 312.2
click at [658, 289] on div "Janela de atendimento Grade de atendimento Capacidade Transportadoras Veículos …" at bounding box center [762, 344] width 1524 height 689
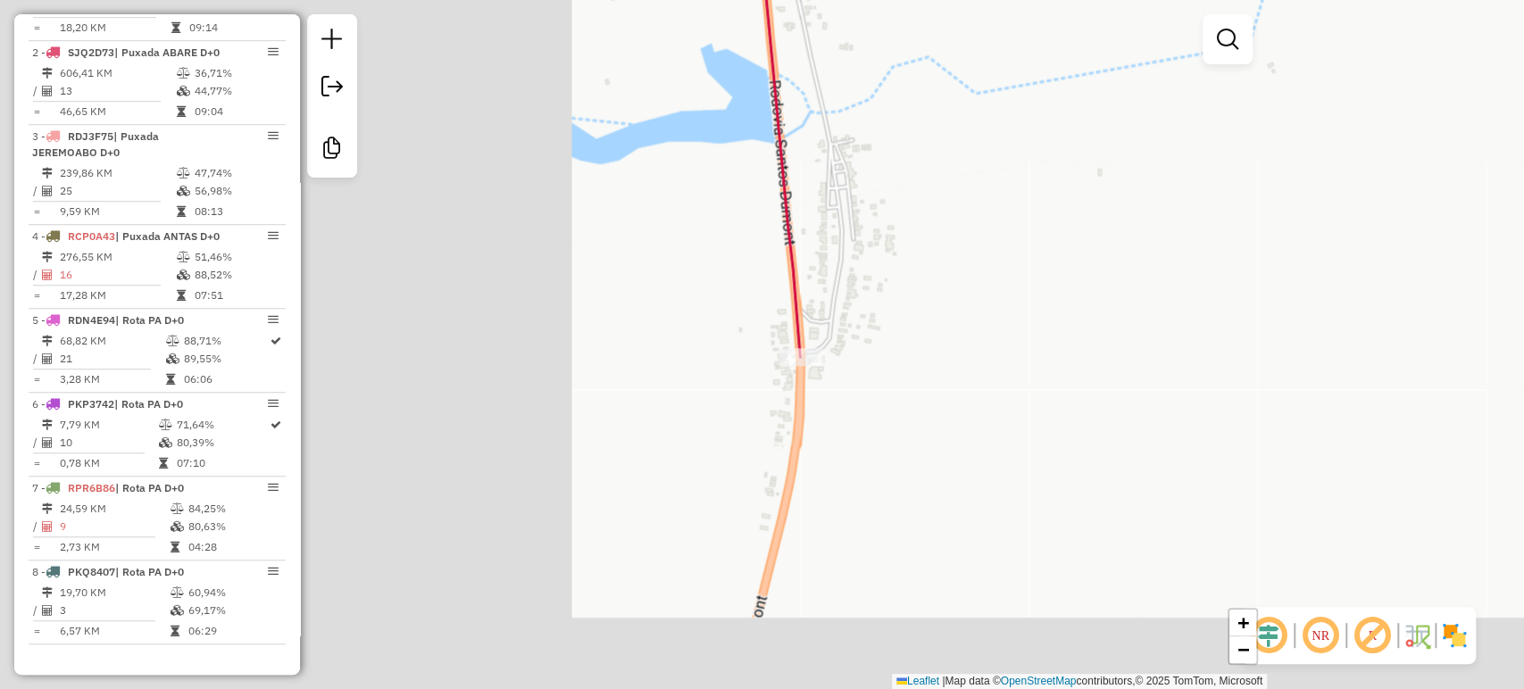
drag, startPoint x: 329, startPoint y: 427, endPoint x: 1007, endPoint y: 354, distance: 681.4
click at [1007, 354] on div "Janela de atendimento Grade de atendimento Capacidade Transportadoras Veículos …" at bounding box center [762, 344] width 1524 height 689
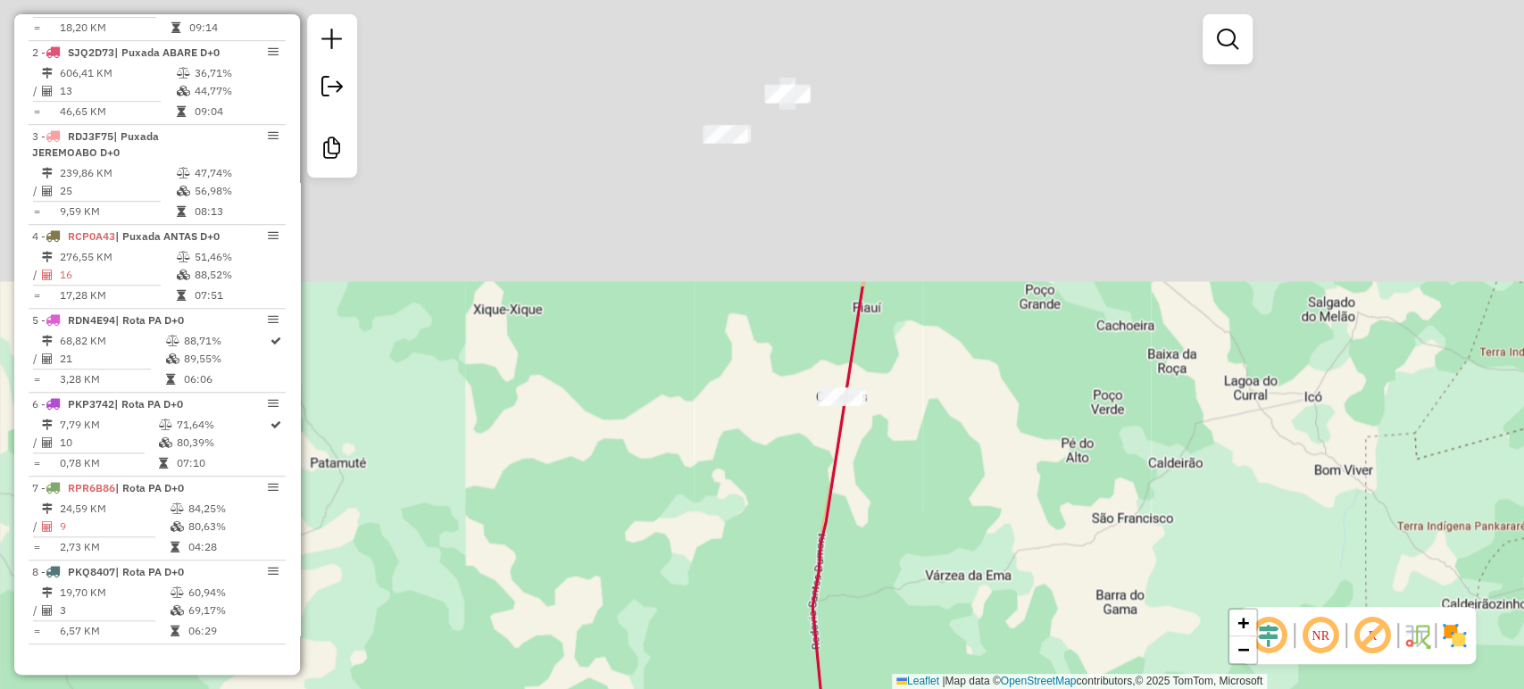
drag, startPoint x: 921, startPoint y: 158, endPoint x: 870, endPoint y: 534, distance: 379.2
click at [870, 534] on div "Janela de atendimento Grade de atendimento Capacidade Transportadoras Veículos …" at bounding box center [762, 344] width 1524 height 689
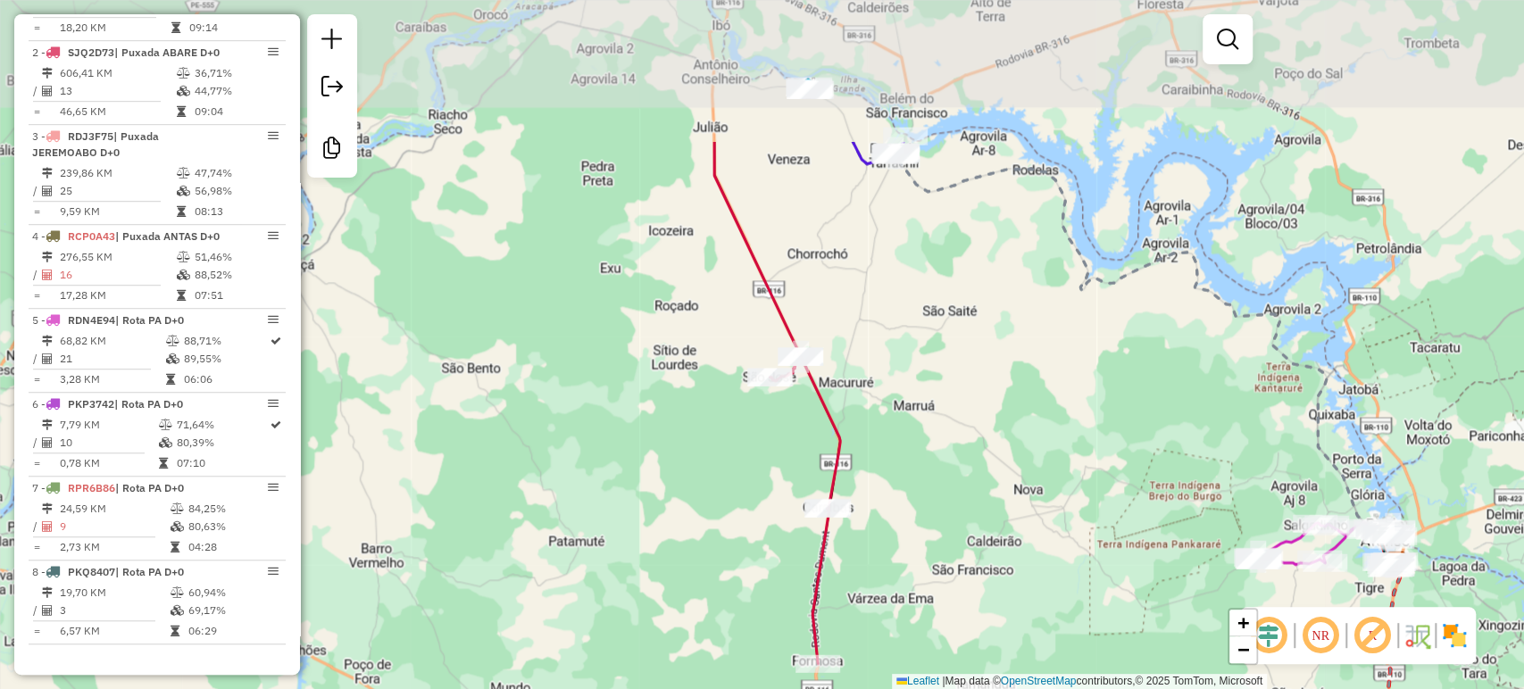
drag, startPoint x: 821, startPoint y: 170, endPoint x: 810, endPoint y: 380, distance: 211.0
click at [810, 380] on icon at bounding box center [804, 510] width 71 height 307
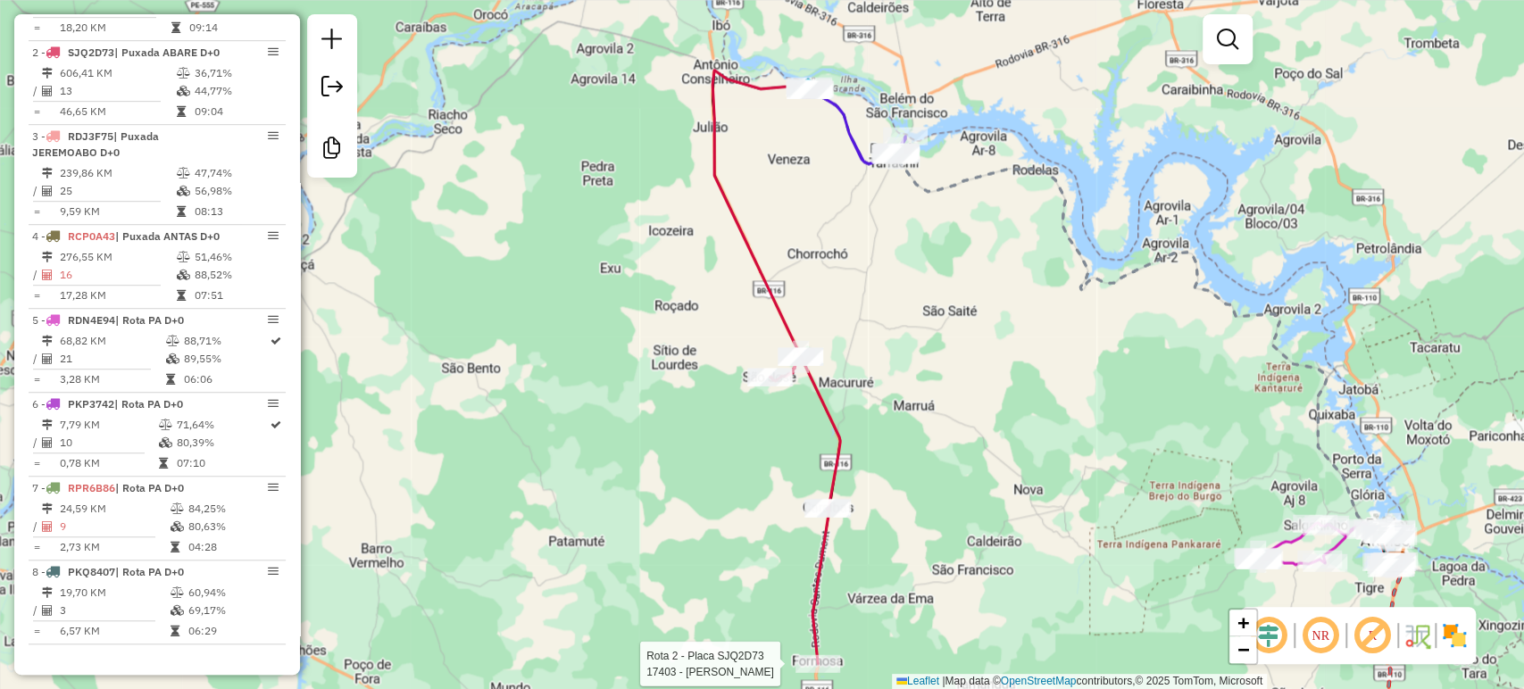
select select "**********"
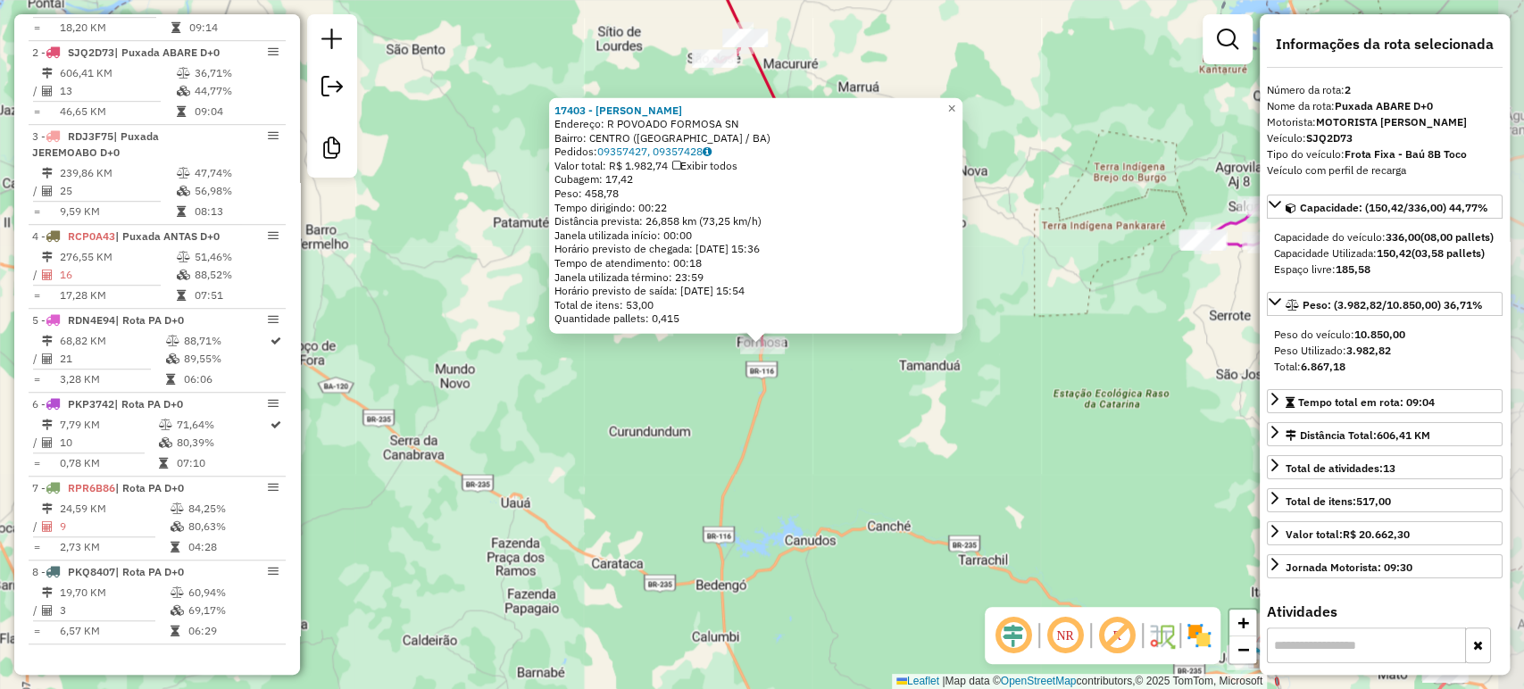
scroll to position [780, 0]
click at [955, 100] on span "×" at bounding box center [951, 107] width 8 height 15
